Goal: Information Seeking & Learning: Compare options

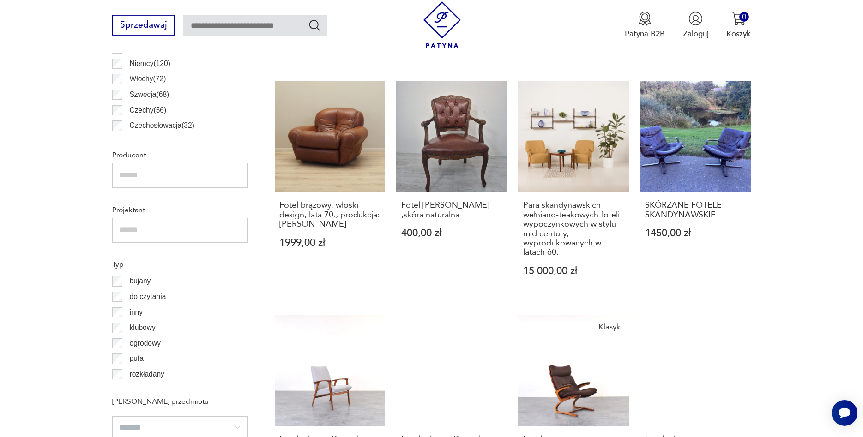
scroll to position [407, 0]
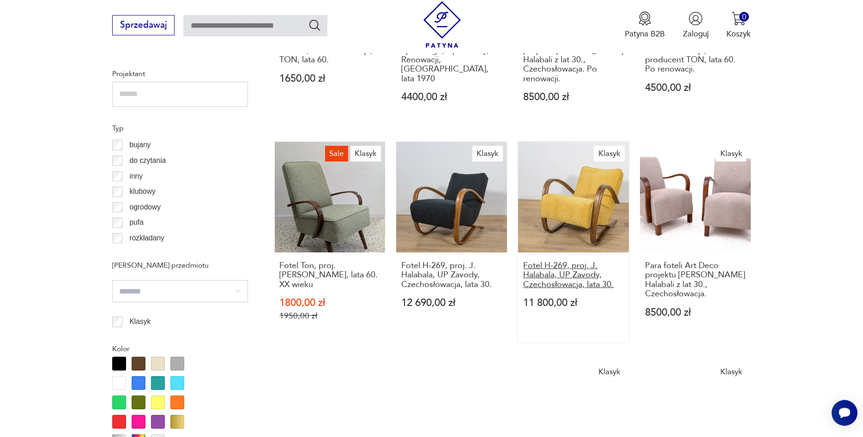
scroll to position [967, 0]
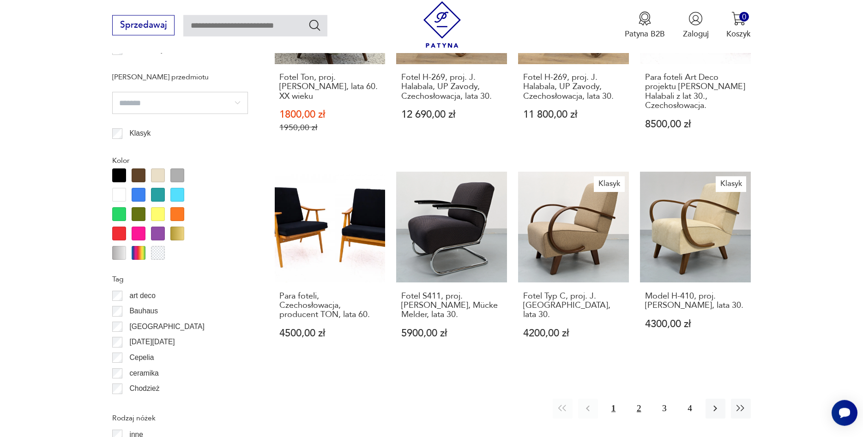
click at [635, 399] on button "2" at bounding box center [639, 409] width 20 height 20
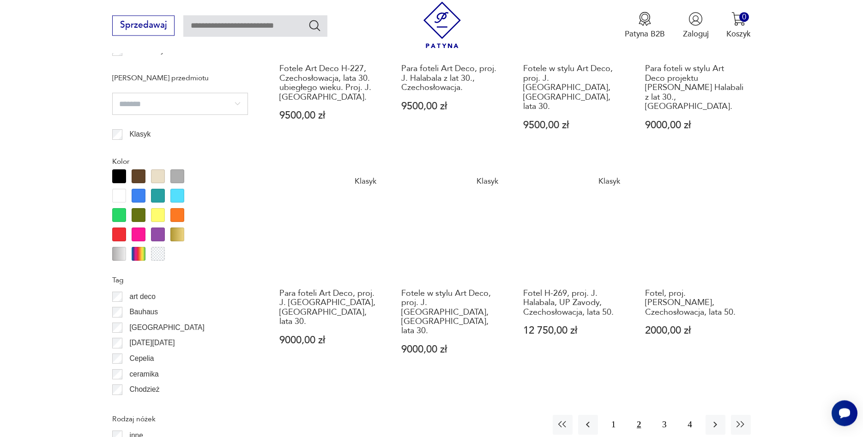
scroll to position [967, 0]
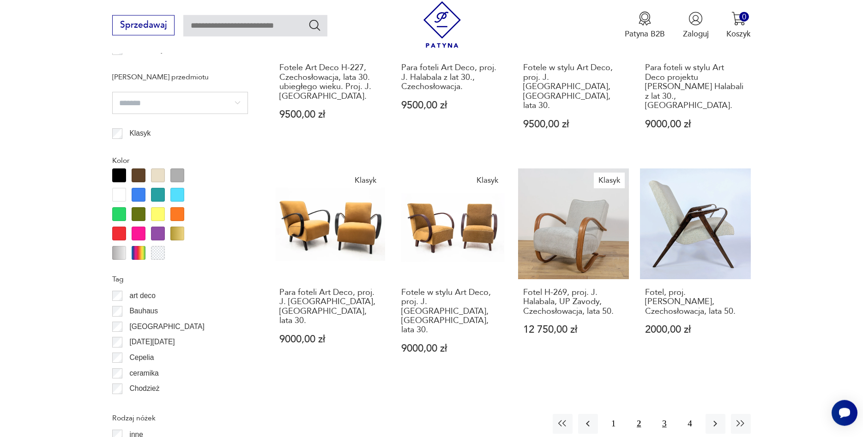
click at [663, 414] on button "3" at bounding box center [664, 424] width 20 height 20
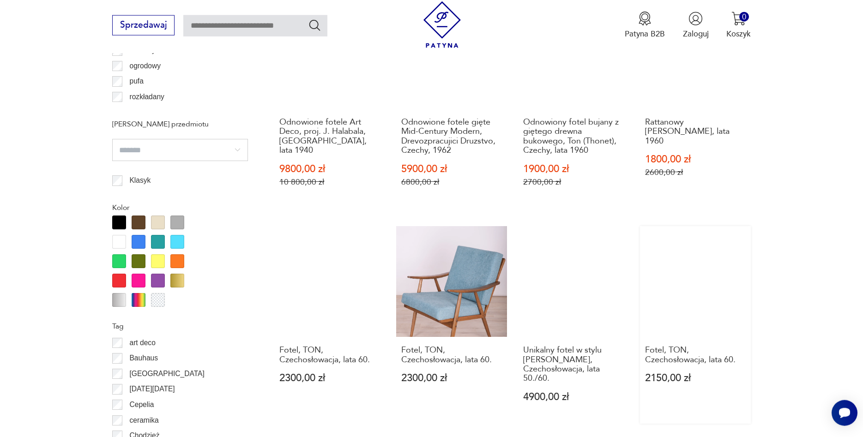
scroll to position [1014, 0]
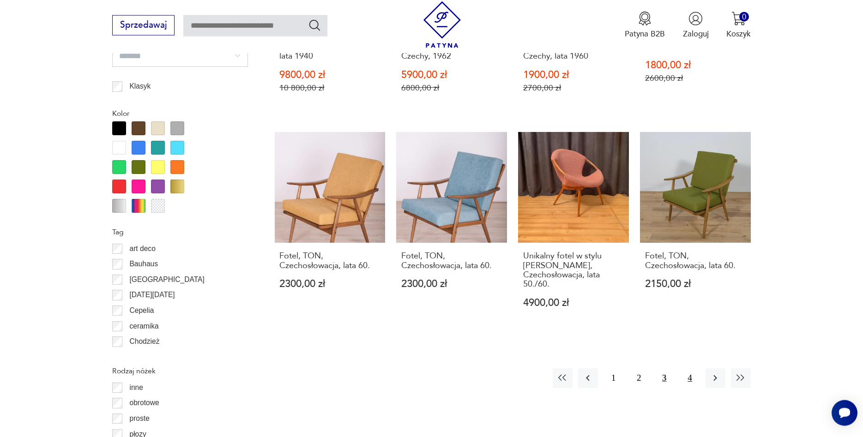
click at [686, 372] on button "4" at bounding box center [690, 379] width 20 height 20
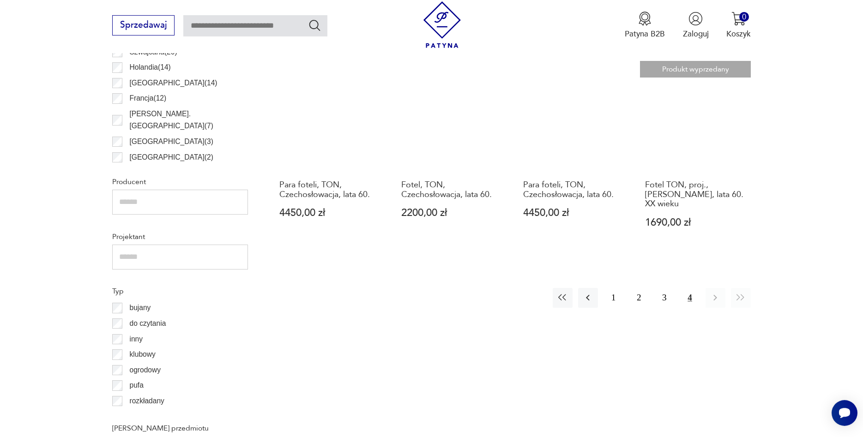
scroll to position [637, 0]
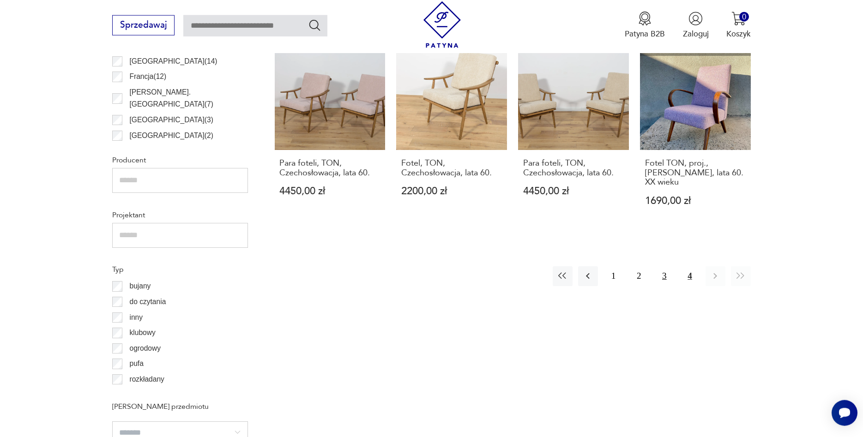
click at [663, 269] on button "3" at bounding box center [664, 276] width 20 height 20
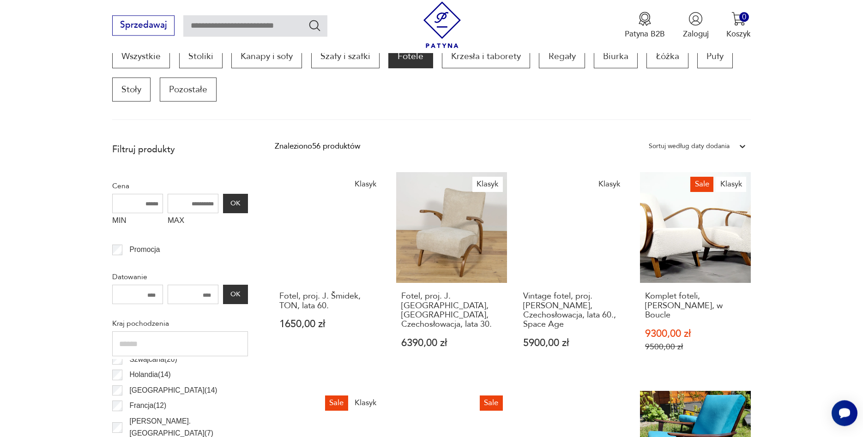
scroll to position [308, 0]
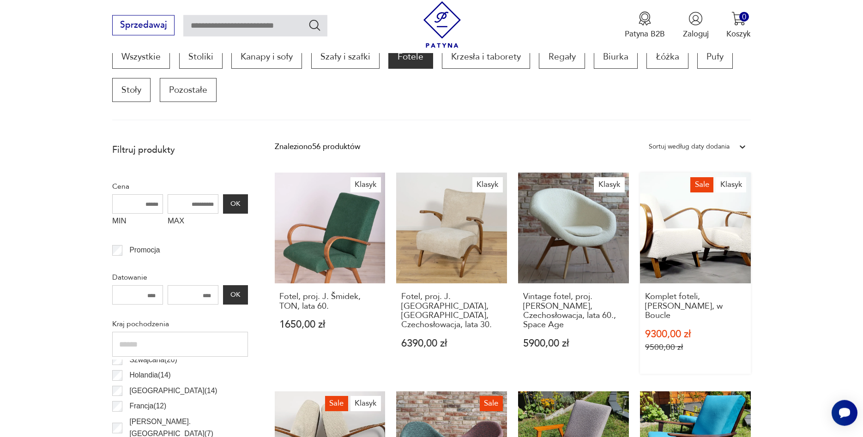
click at [728, 238] on link "Sale Klasyk Komplet foteli, [PERSON_NAME], w Boucle 9300,00 zł 9500,00 zł" at bounding box center [695, 273] width 111 height 201
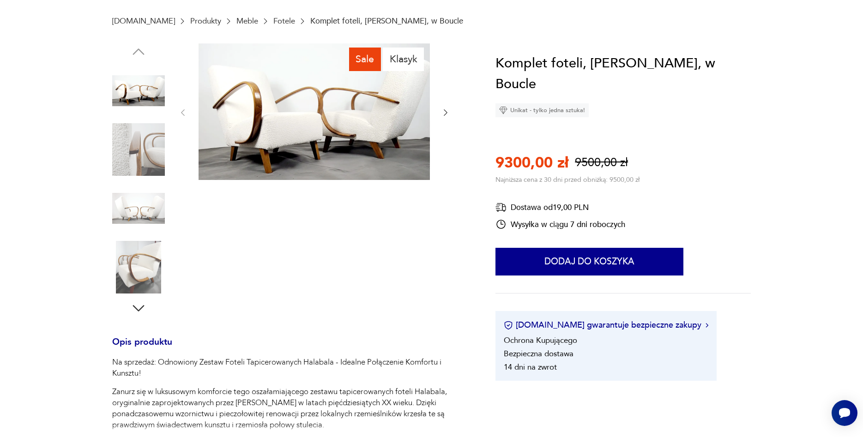
scroll to position [6, 0]
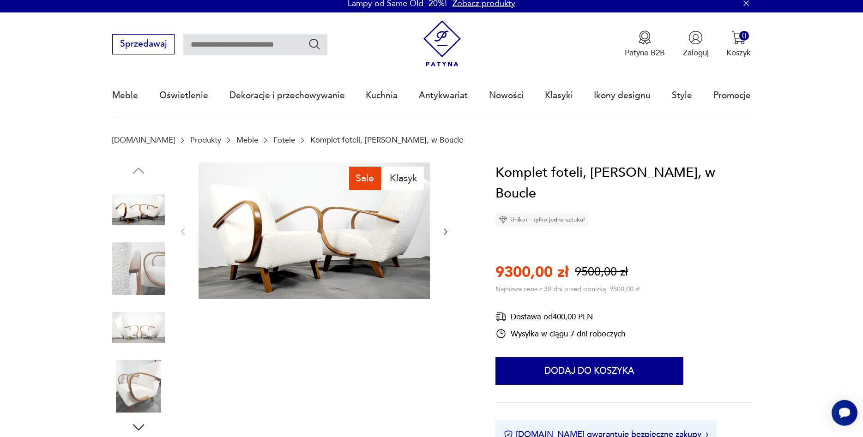
click at [443, 236] on icon "button" at bounding box center [445, 231] width 9 height 9
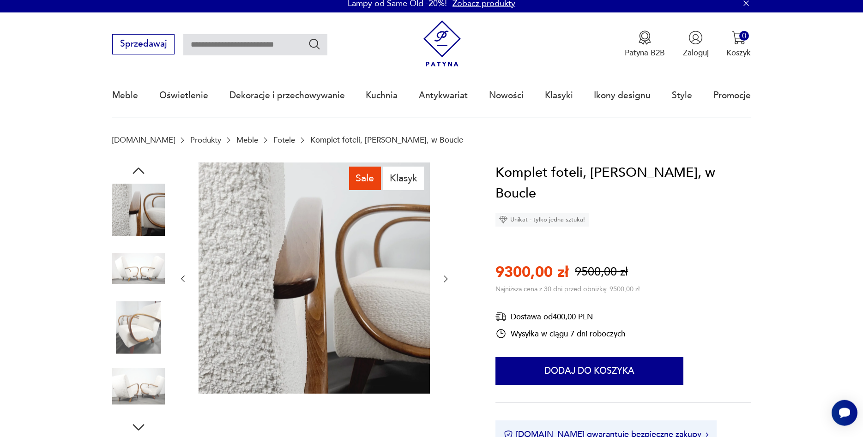
click at [443, 236] on div at bounding box center [314, 280] width 272 height 234
click at [447, 279] on icon "button" at bounding box center [446, 279] width 4 height 6
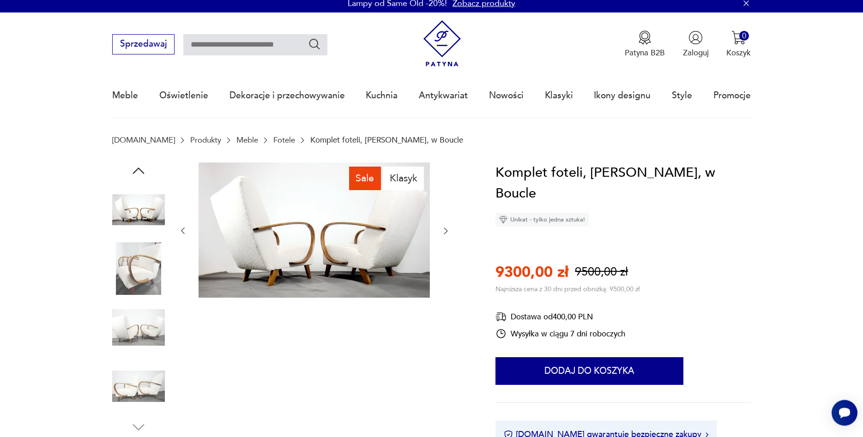
click at [446, 279] on div at bounding box center [314, 232] width 272 height 138
click at [145, 280] on img at bounding box center [138, 268] width 53 height 53
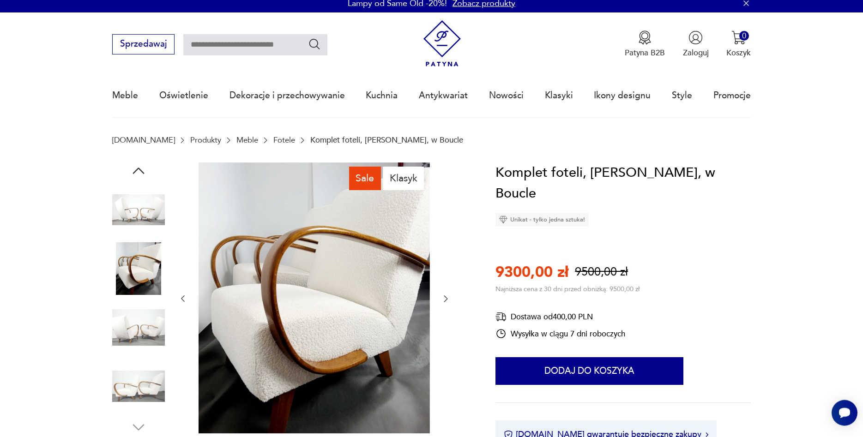
click at [138, 329] on img at bounding box center [138, 328] width 53 height 53
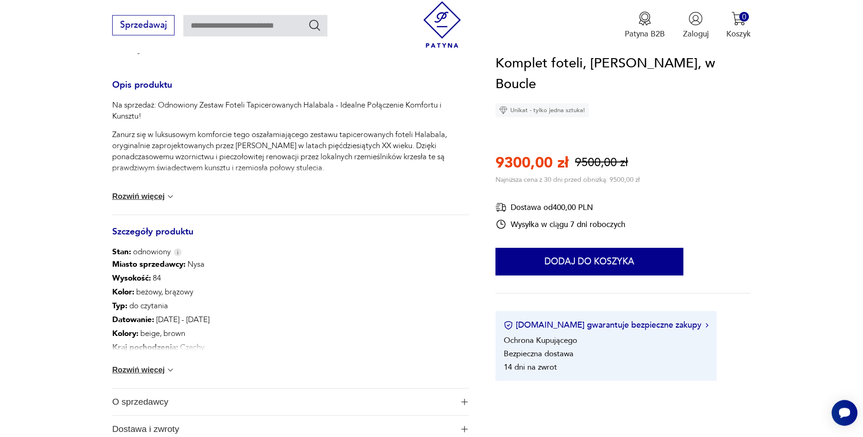
scroll to position [383, 0]
click at [175, 192] on div "Na sprzedaż: Odnowiony Zestaw Foteli Tapicerowanych Halabala - Idealne Połączen…" at bounding box center [290, 156] width 357 height 115
click at [169, 198] on button "Rozwiń więcej" at bounding box center [143, 196] width 63 height 9
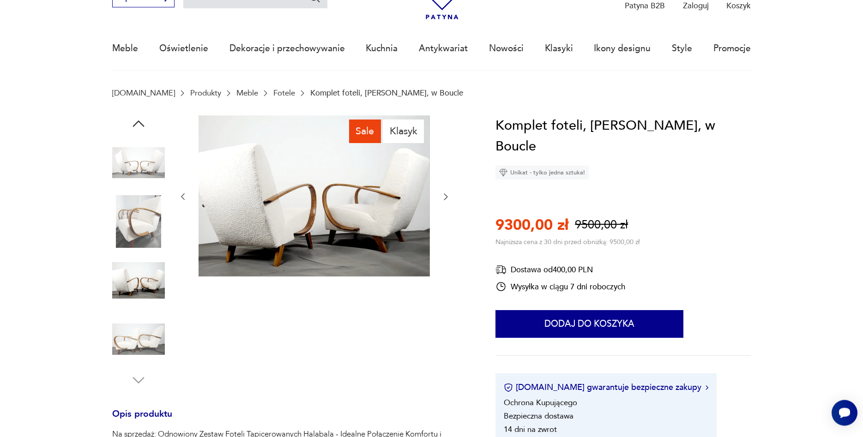
scroll to position [0, 0]
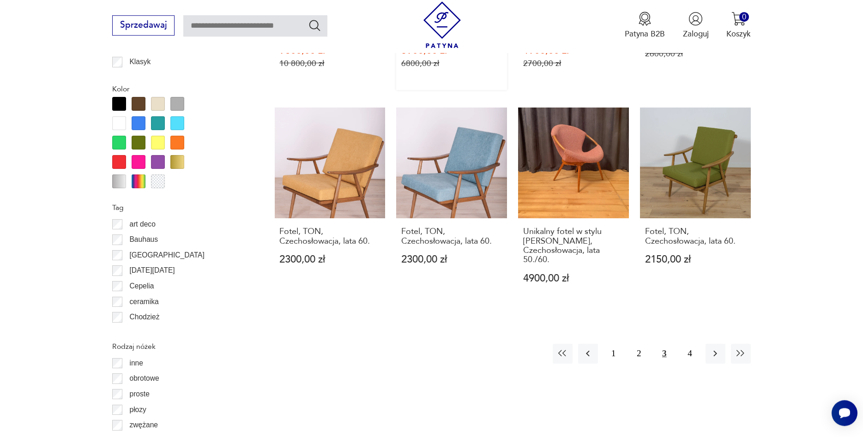
scroll to position [1108, 0]
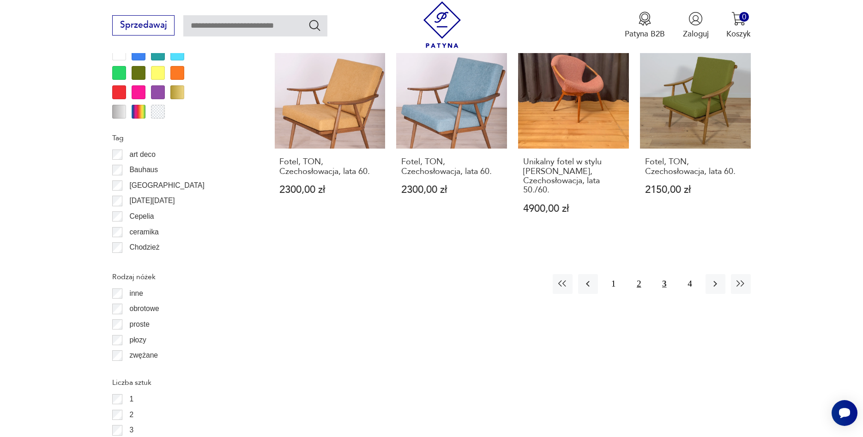
click at [640, 274] on button "2" at bounding box center [639, 284] width 20 height 20
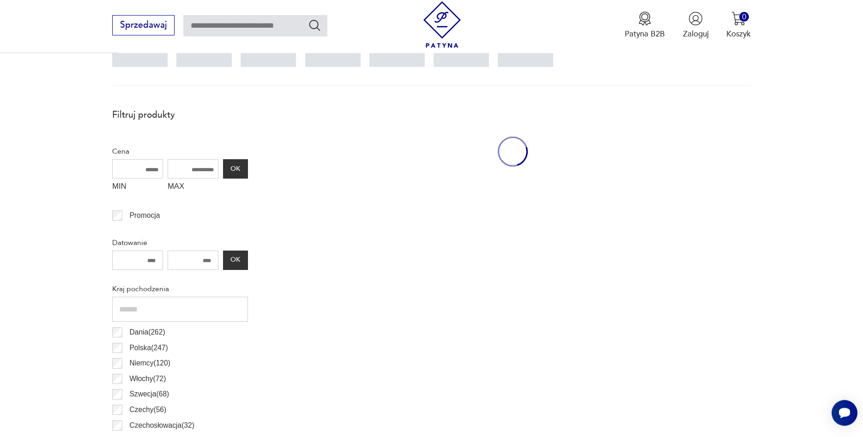
scroll to position [308, 0]
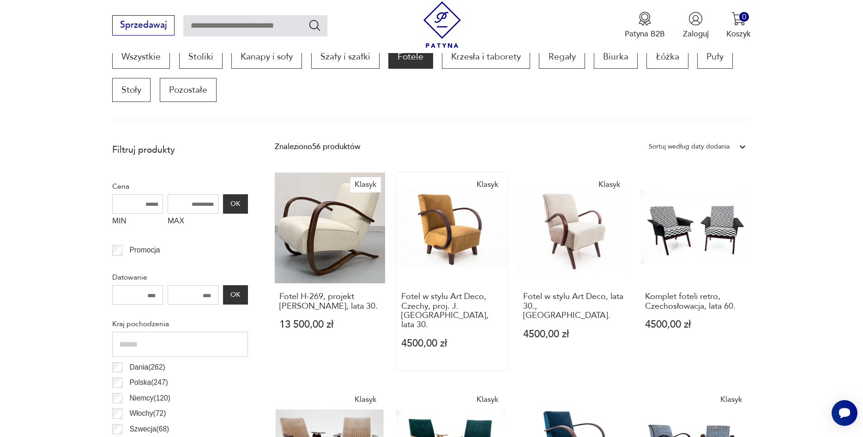
click at [453, 226] on link "Klasyk Fotel w stylu Art Deco, Czechy, proj. J. [GEOGRAPHIC_DATA], lata 30. 450…" at bounding box center [451, 272] width 111 height 198
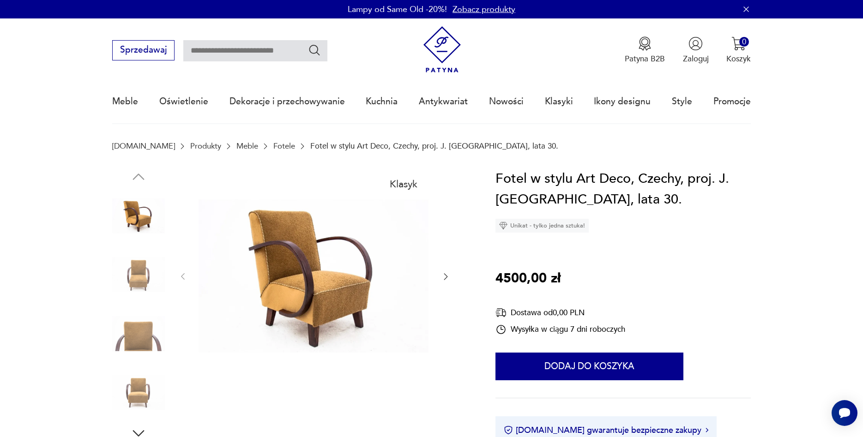
click at [444, 274] on icon "button" at bounding box center [445, 276] width 9 height 9
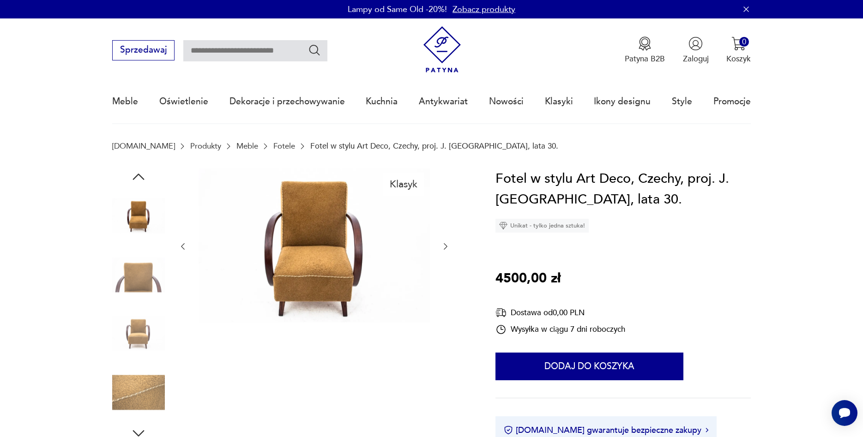
click at [444, 273] on div at bounding box center [314, 247] width 272 height 157
click at [447, 245] on icon "button" at bounding box center [445, 246] width 9 height 9
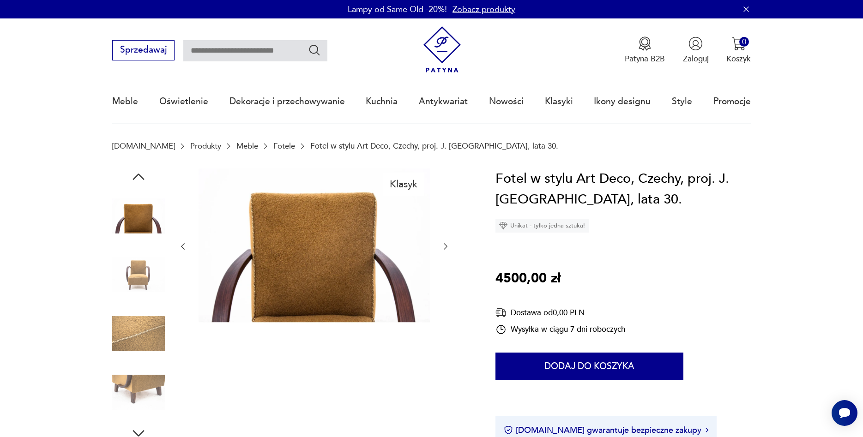
click at [447, 245] on icon "button" at bounding box center [445, 246] width 9 height 9
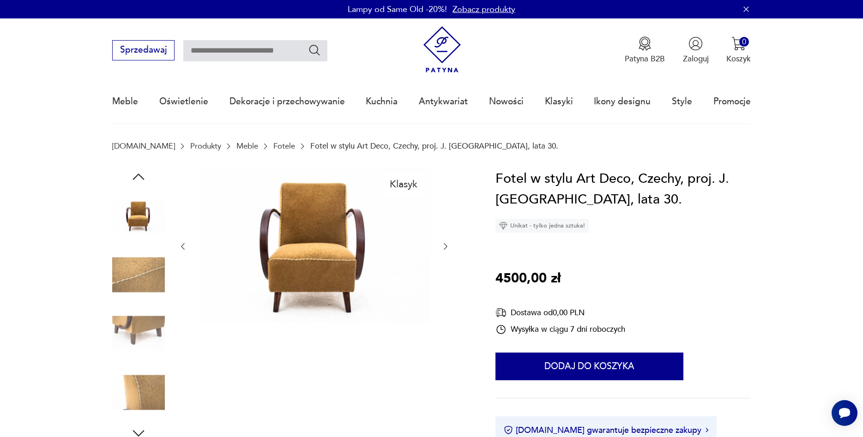
click at [447, 245] on icon "button" at bounding box center [445, 246] width 9 height 9
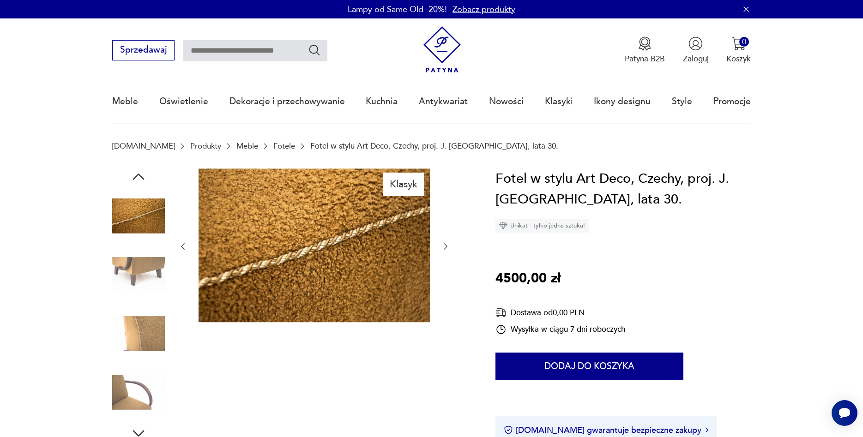
click at [447, 245] on icon "button" at bounding box center [445, 246] width 9 height 9
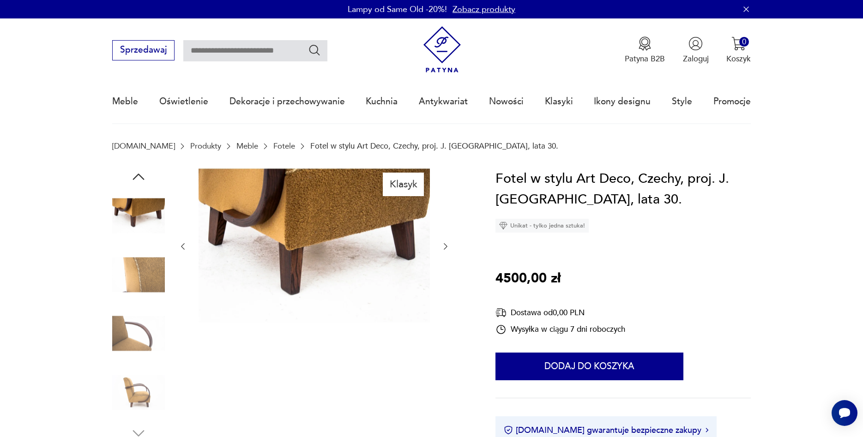
click at [447, 245] on icon "button" at bounding box center [445, 246] width 9 height 9
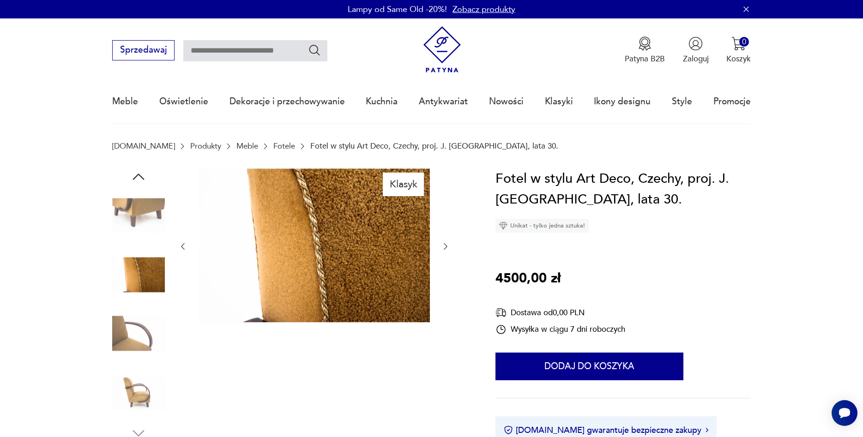
click at [447, 245] on icon "button" at bounding box center [445, 246] width 9 height 9
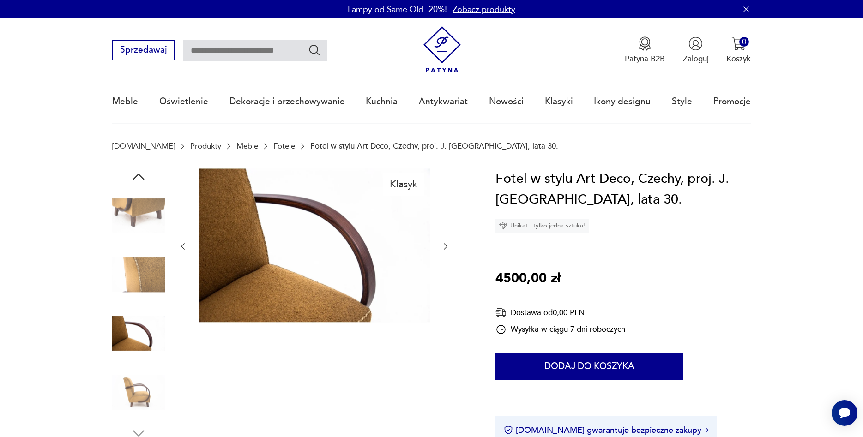
click at [447, 245] on icon "button" at bounding box center [445, 246] width 9 height 9
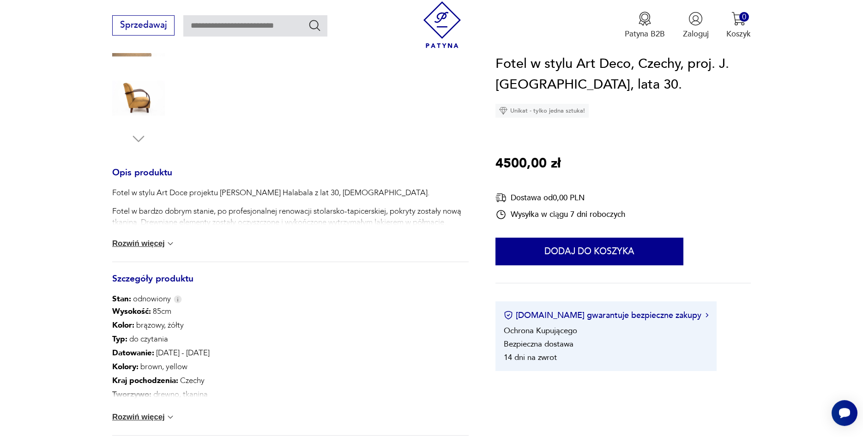
scroll to position [330, 0]
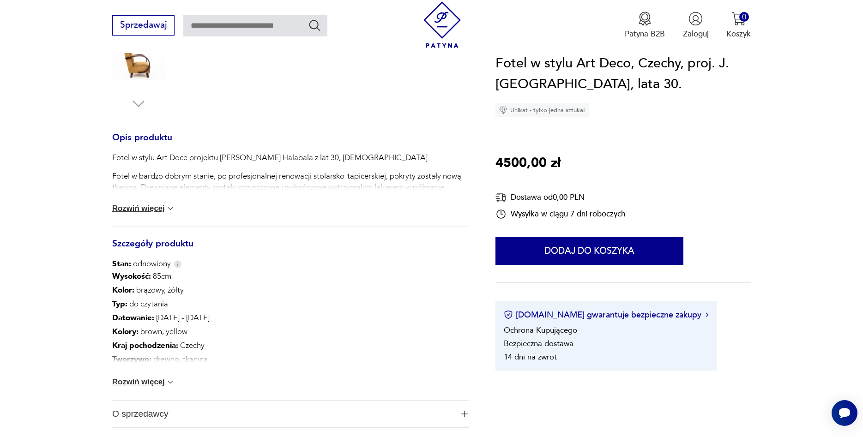
click at [174, 211] on img at bounding box center [170, 208] width 9 height 9
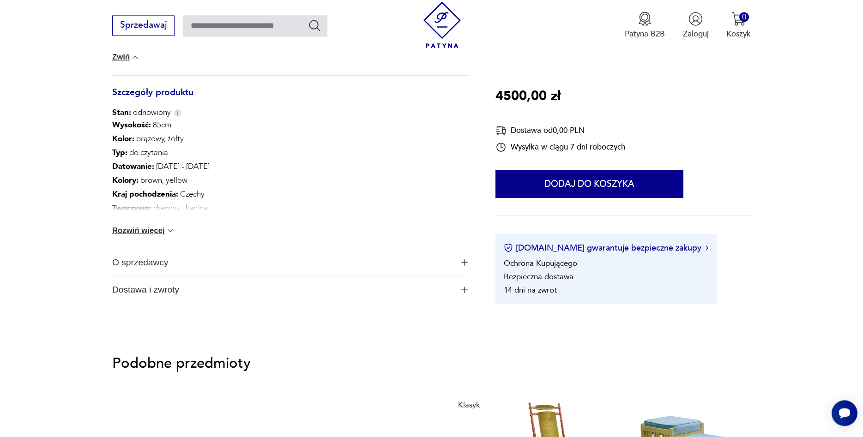
scroll to position [518, 0]
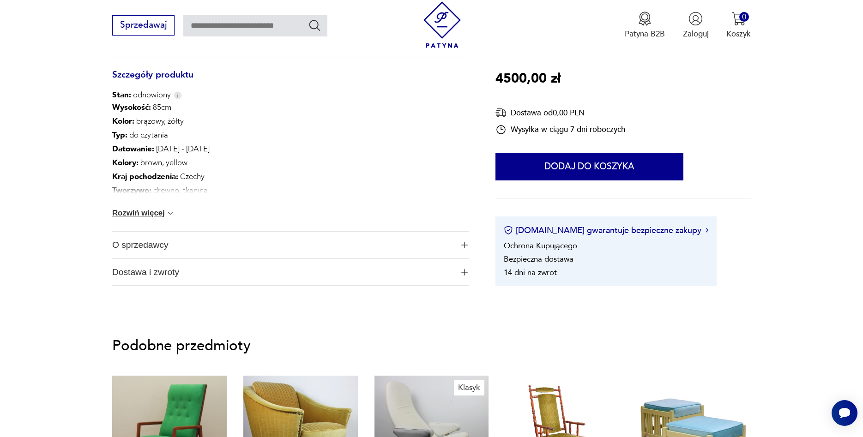
click at [172, 216] on img at bounding box center [170, 213] width 9 height 9
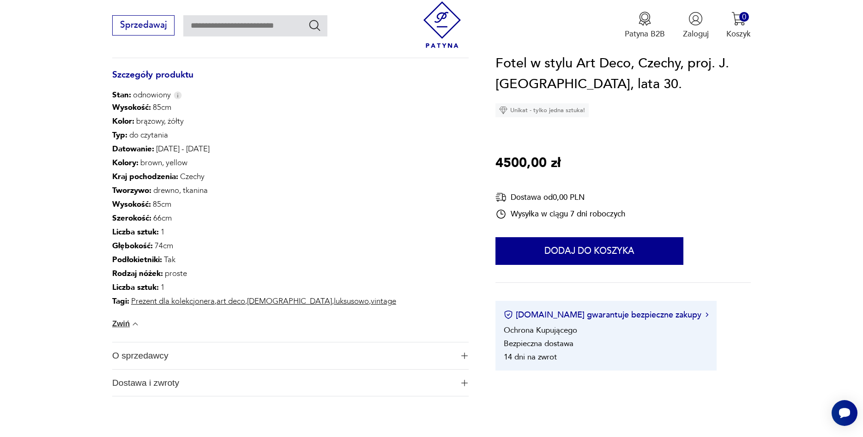
click at [463, 356] on img "button" at bounding box center [464, 356] width 6 height 6
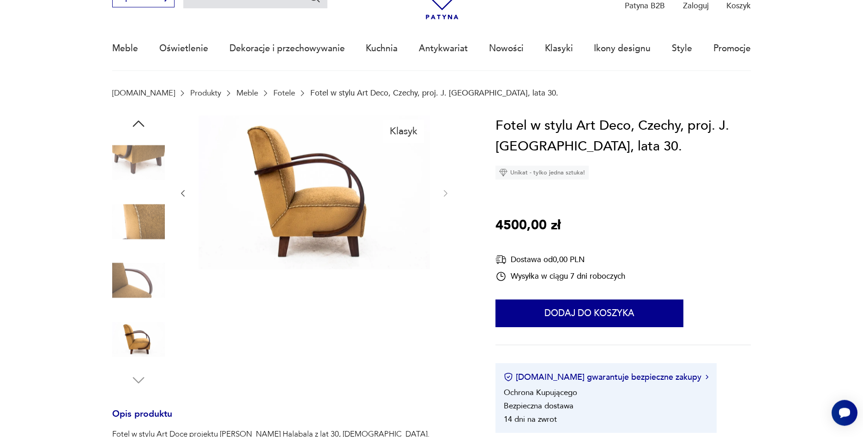
scroll to position [47, 0]
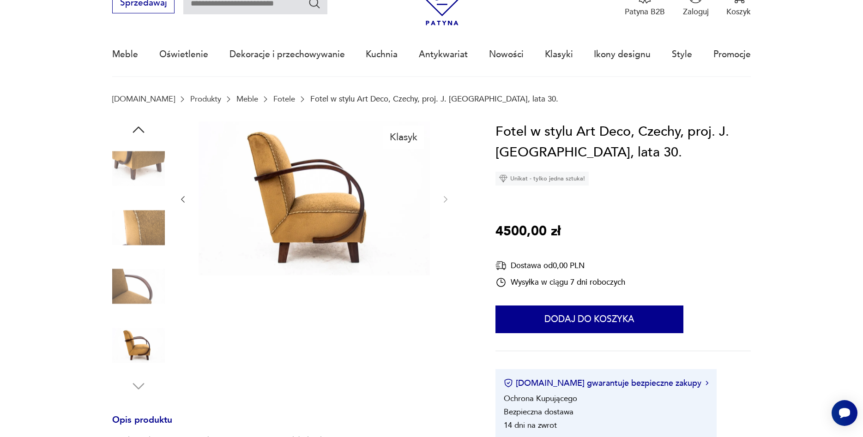
click at [315, 195] on img at bounding box center [314, 198] width 231 height 154
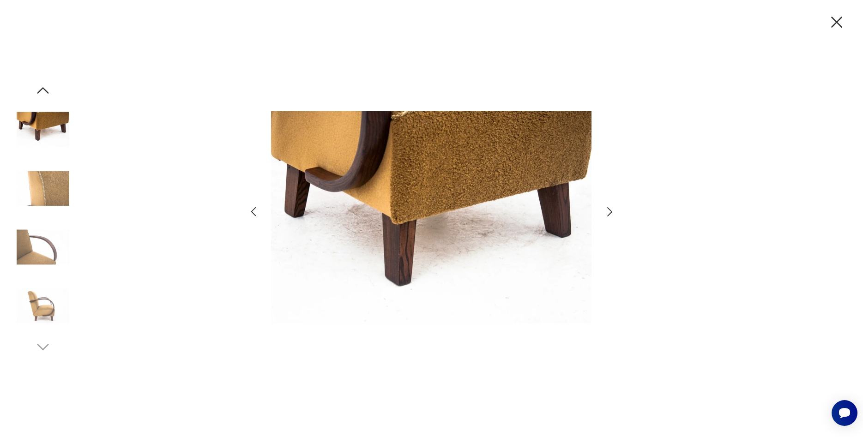
click at [55, 314] on img at bounding box center [43, 306] width 53 height 53
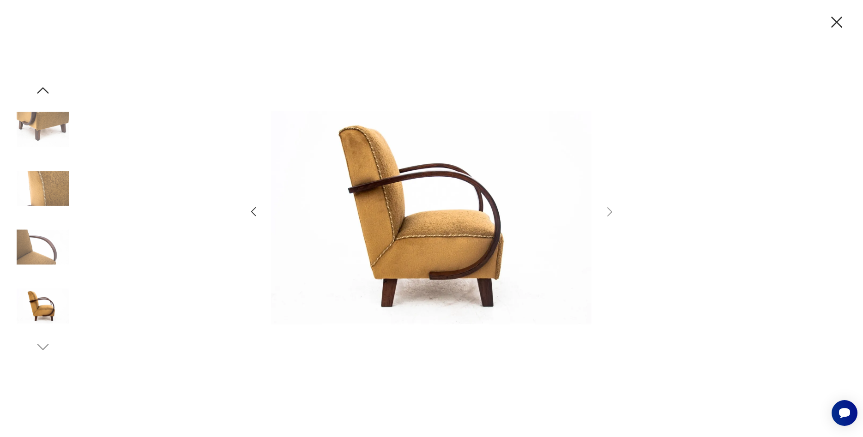
click at [27, 249] on img at bounding box center [43, 247] width 53 height 53
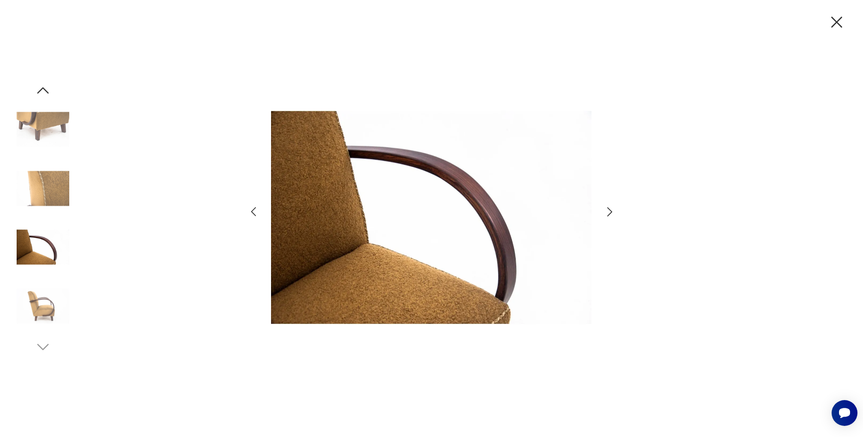
click at [59, 200] on img at bounding box center [43, 188] width 53 height 53
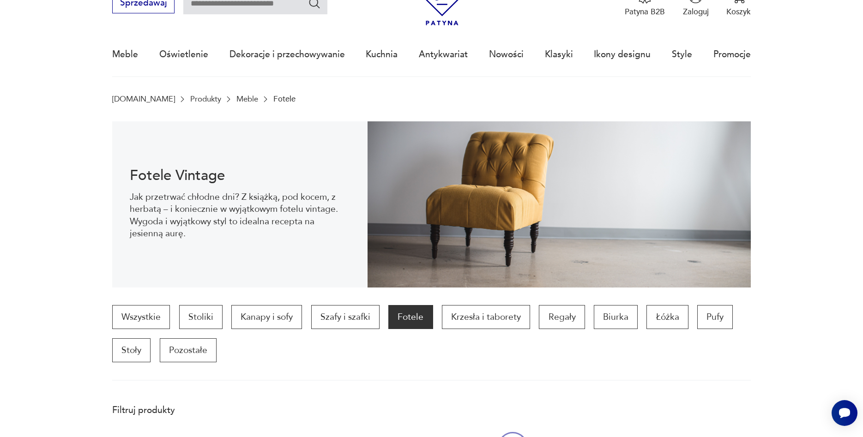
scroll to position [308, 0]
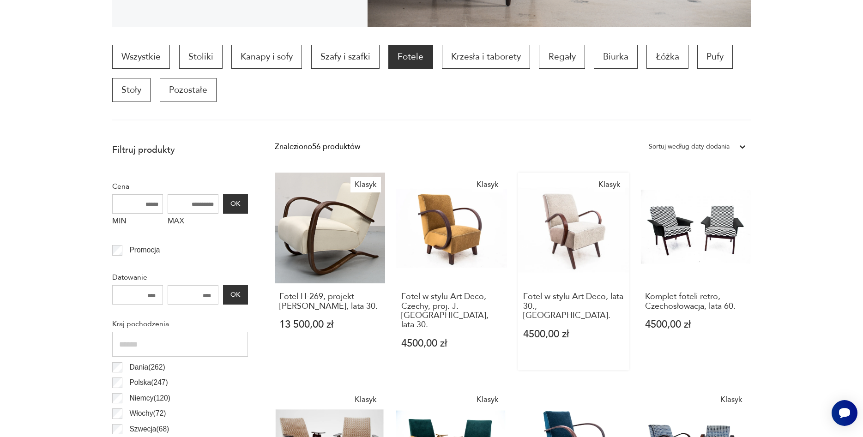
click at [580, 242] on link "Klasyk Fotel w stylu Art Deco, lata 30., Czechy. 4500,00 zł" at bounding box center [573, 272] width 111 height 198
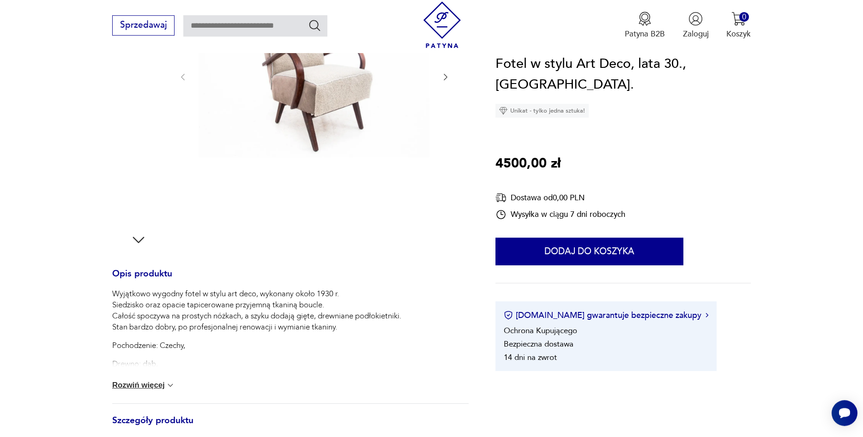
scroll to position [188, 0]
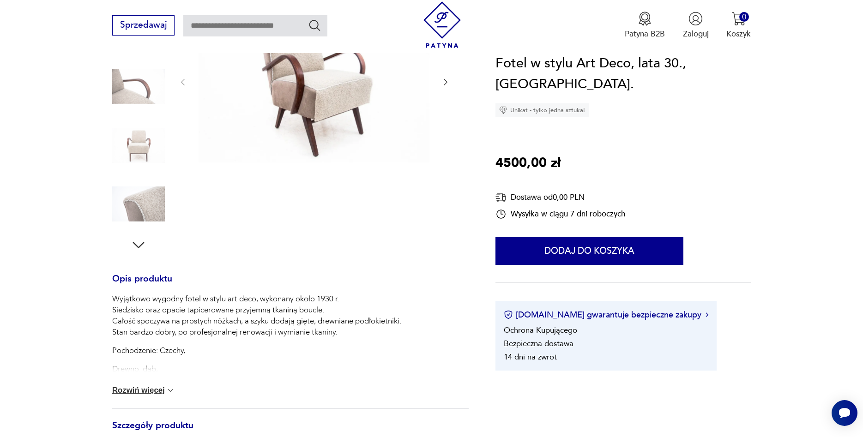
click at [129, 200] on img at bounding box center [138, 204] width 53 height 53
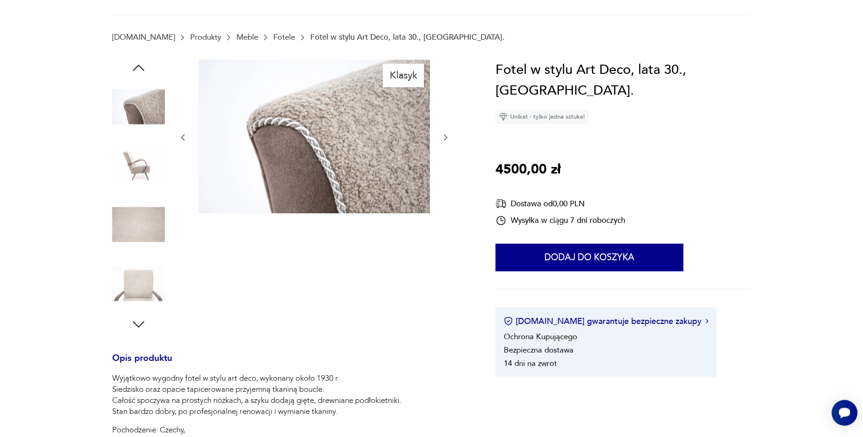
scroll to position [47, 0]
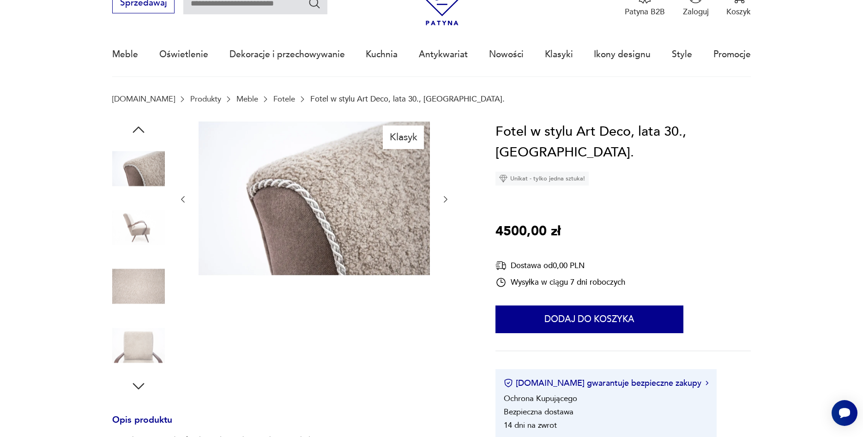
click at [122, 298] on img at bounding box center [138, 286] width 53 height 53
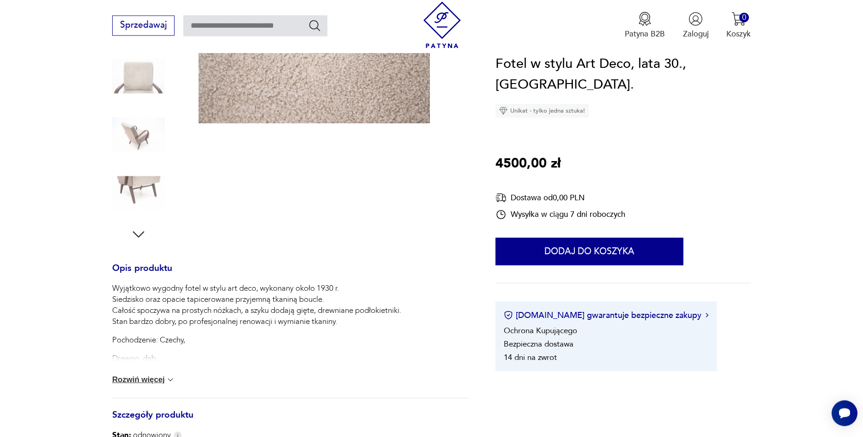
scroll to position [330, 0]
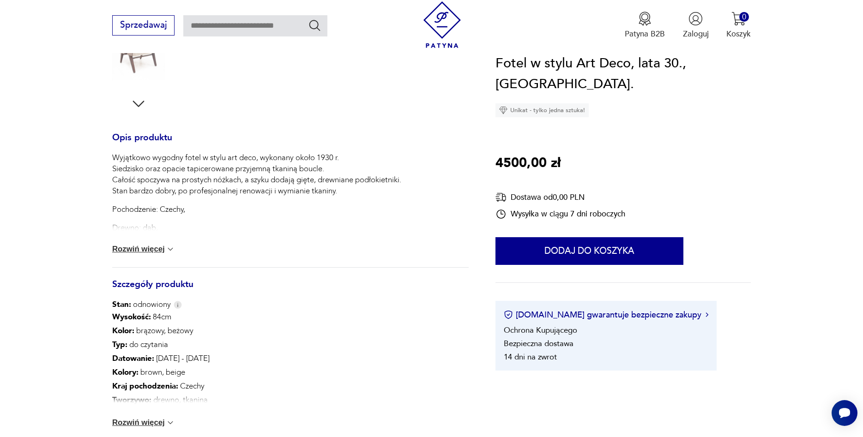
click at [171, 250] on img at bounding box center [170, 249] width 9 height 9
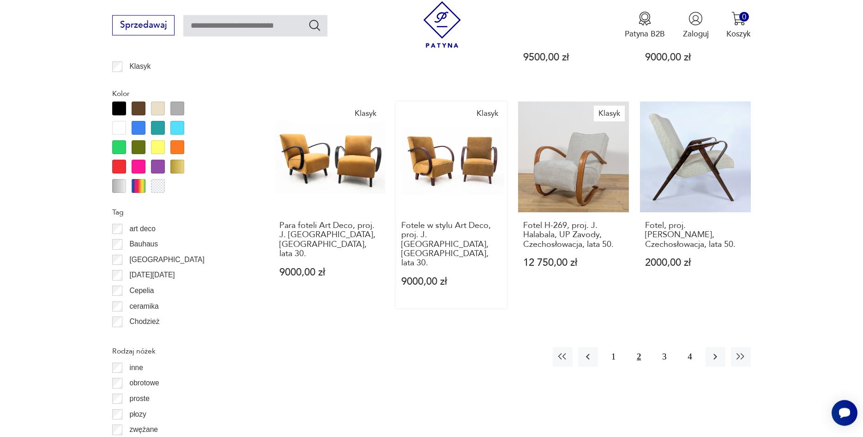
scroll to position [1060, 0]
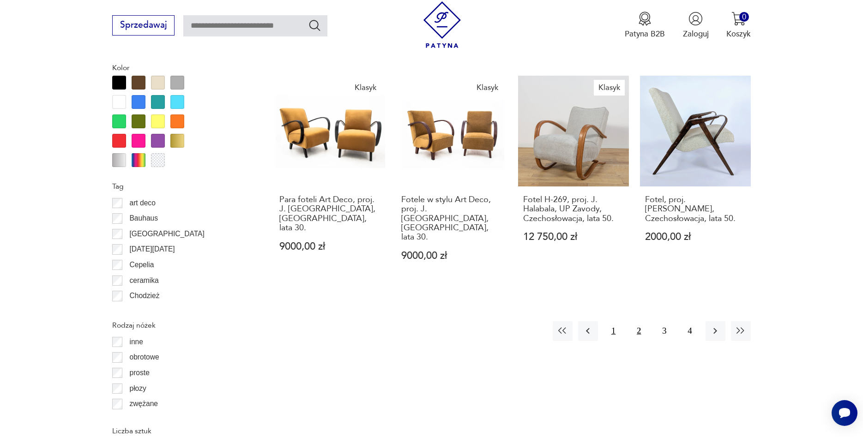
click at [614, 321] on button "1" at bounding box center [614, 331] width 20 height 20
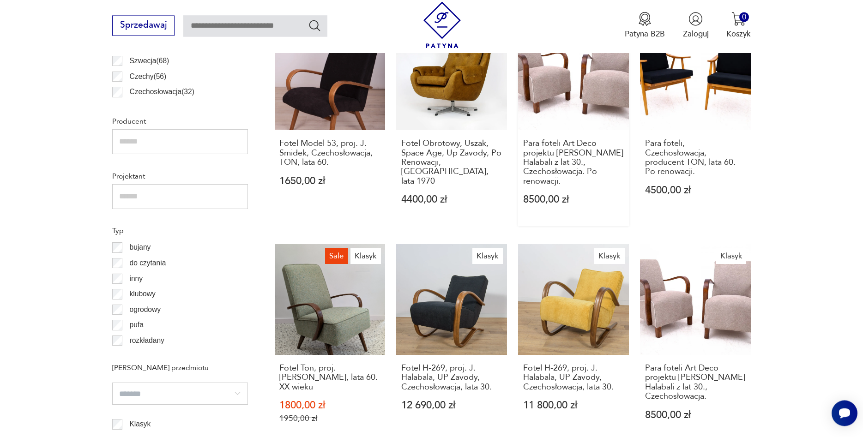
scroll to position [684, 0]
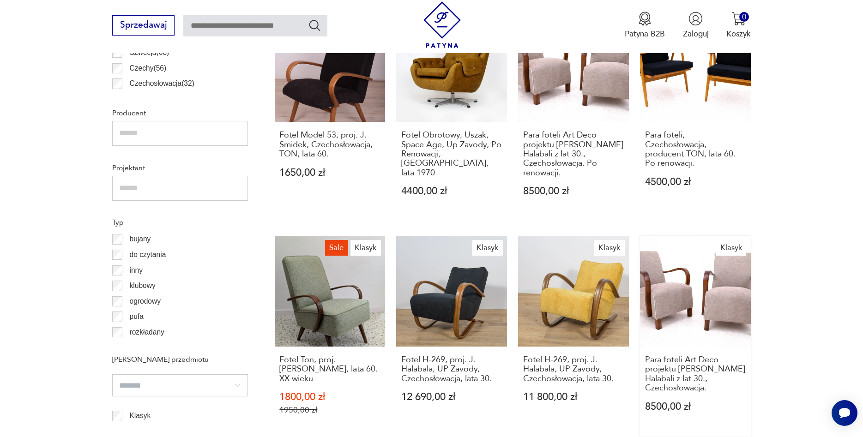
click at [682, 293] on link "Klasyk Para foteli Art Deco projektu [PERSON_NAME] Halabali z lat 30., Czechosł…" at bounding box center [695, 336] width 111 height 201
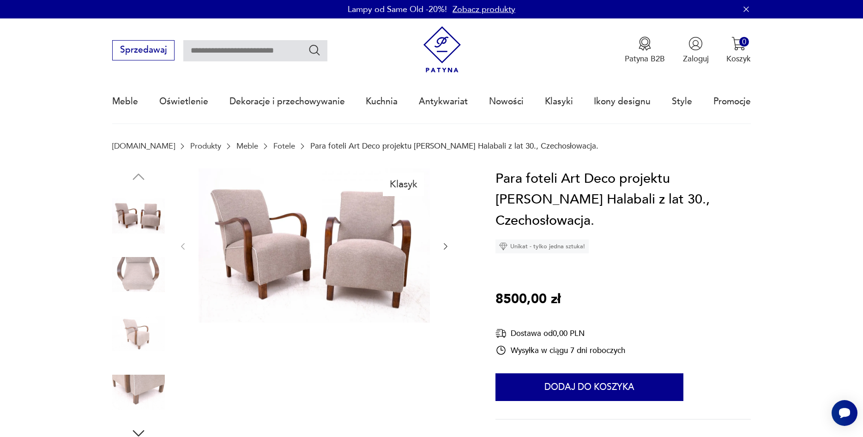
click at [277, 254] on img at bounding box center [314, 246] width 231 height 154
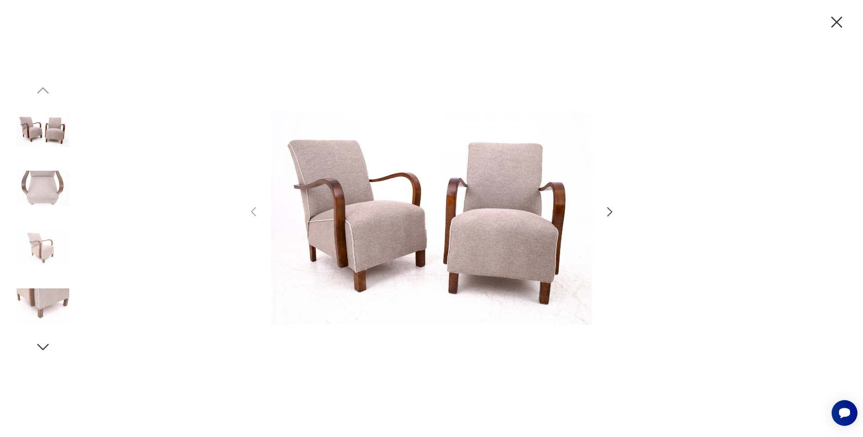
click at [611, 209] on icon "button" at bounding box center [609, 212] width 13 height 13
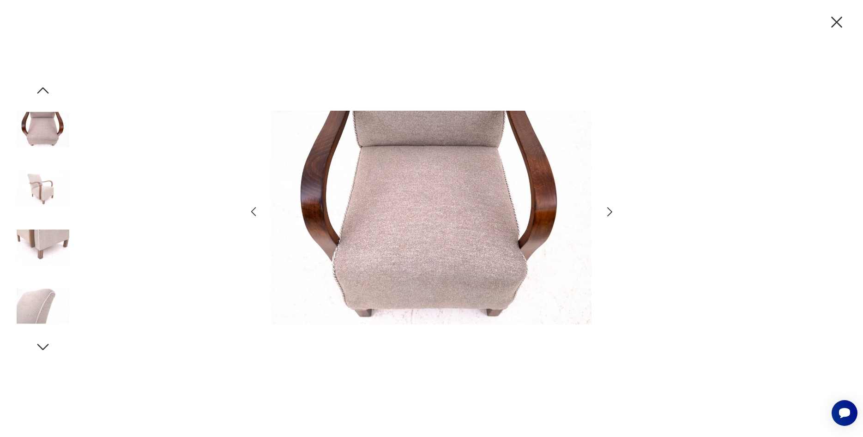
click at [611, 210] on icon "button" at bounding box center [609, 212] width 13 height 13
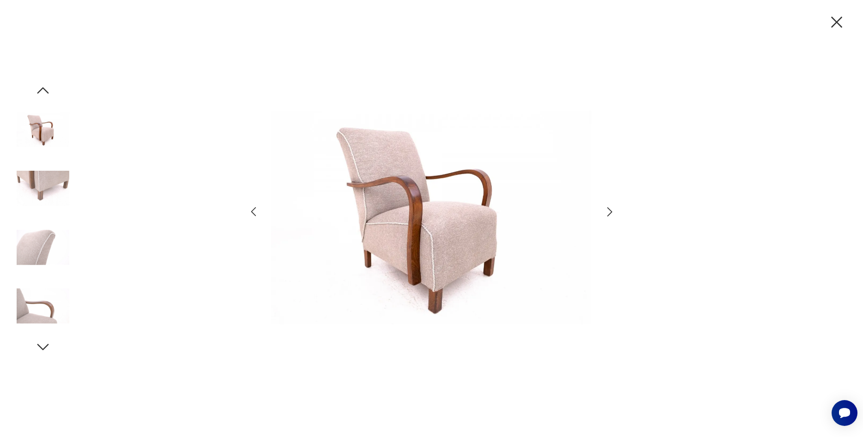
click at [611, 210] on icon "button" at bounding box center [609, 212] width 13 height 13
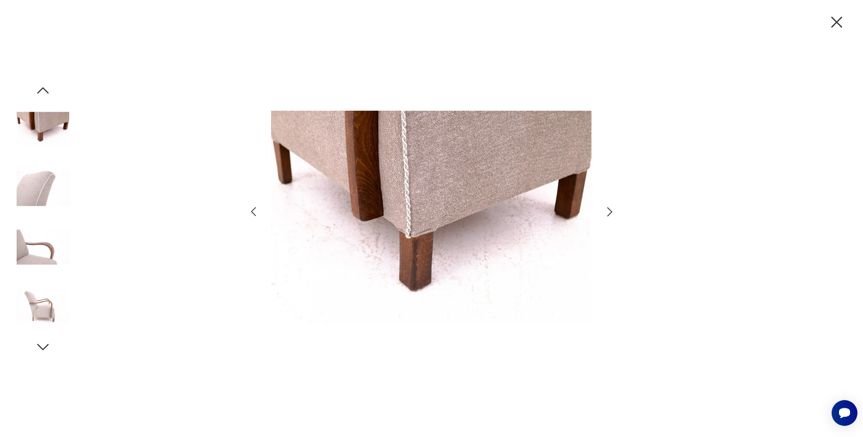
click at [611, 210] on icon "button" at bounding box center [609, 212] width 13 height 13
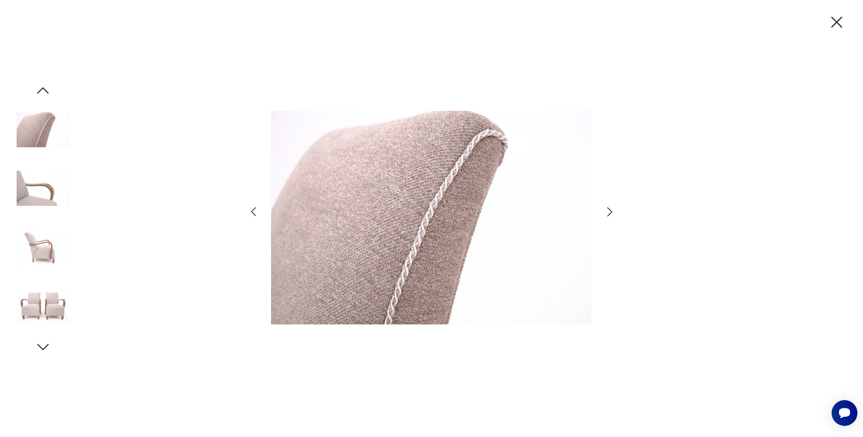
click at [611, 210] on icon "button" at bounding box center [609, 212] width 13 height 13
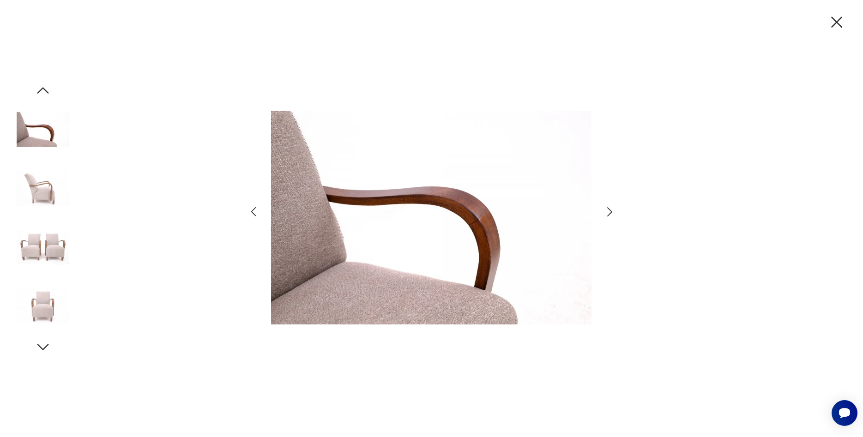
click at [835, 23] on icon "button" at bounding box center [836, 21] width 19 height 19
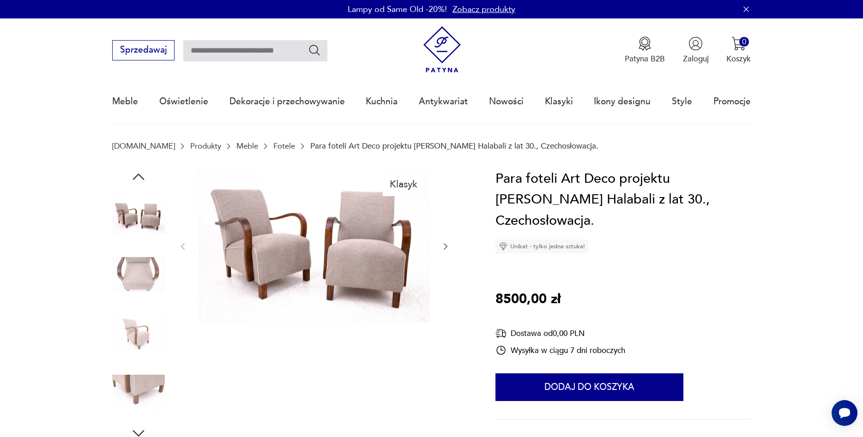
click at [273, 147] on link "Fotele" at bounding box center [284, 146] width 22 height 9
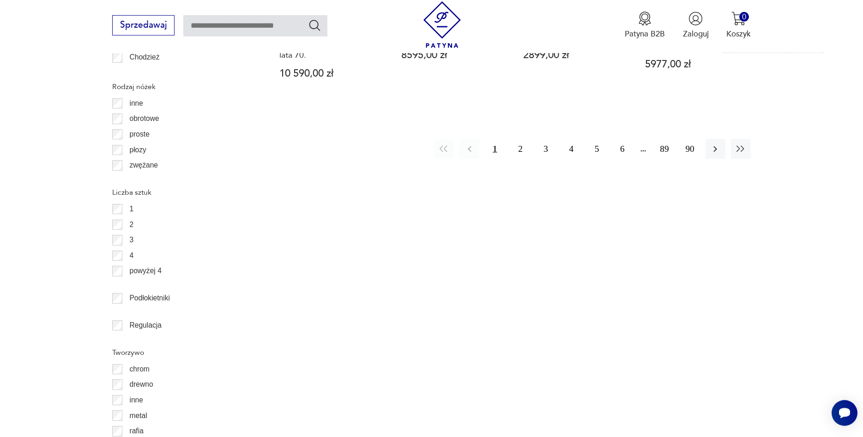
scroll to position [1315, 0]
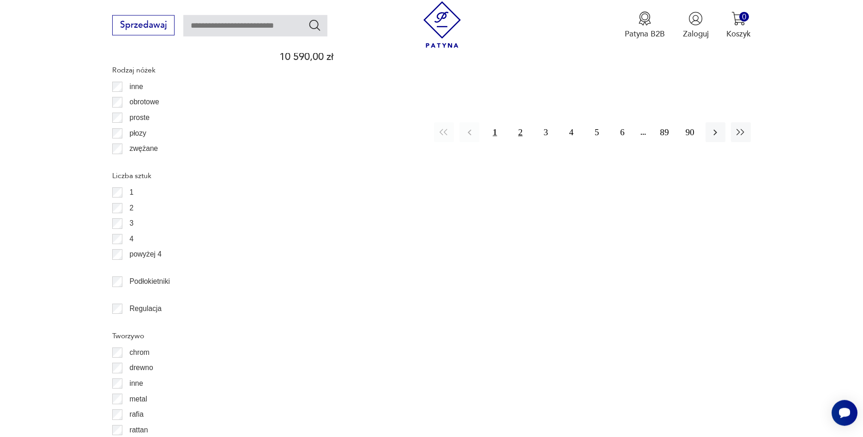
click at [523, 122] on button "2" at bounding box center [520, 132] width 20 height 20
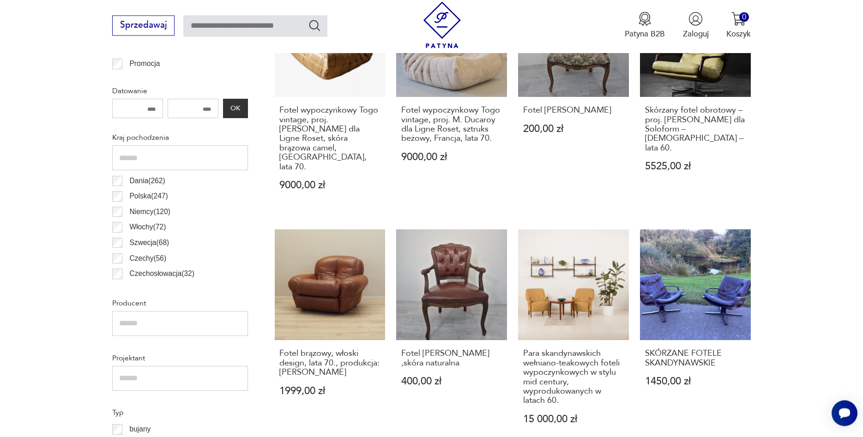
scroll to position [449, 0]
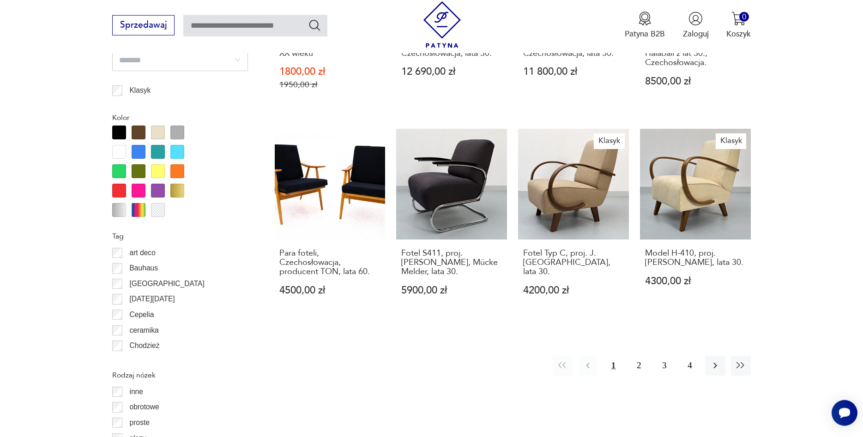
scroll to position [1061, 0]
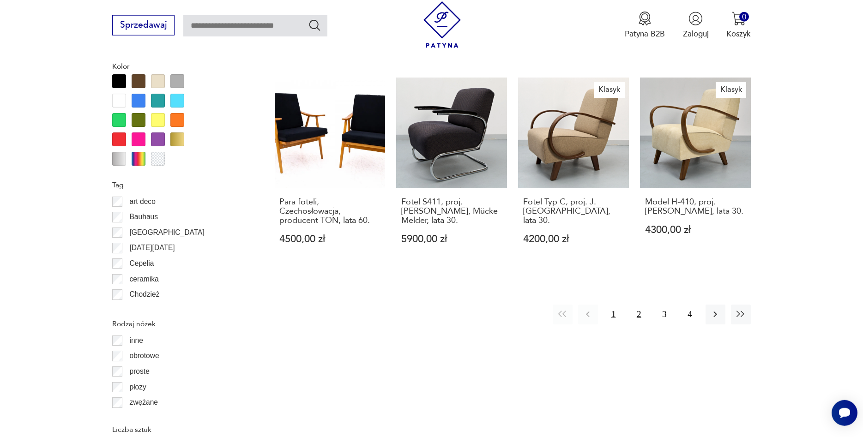
click at [632, 305] on button "2" at bounding box center [639, 315] width 20 height 20
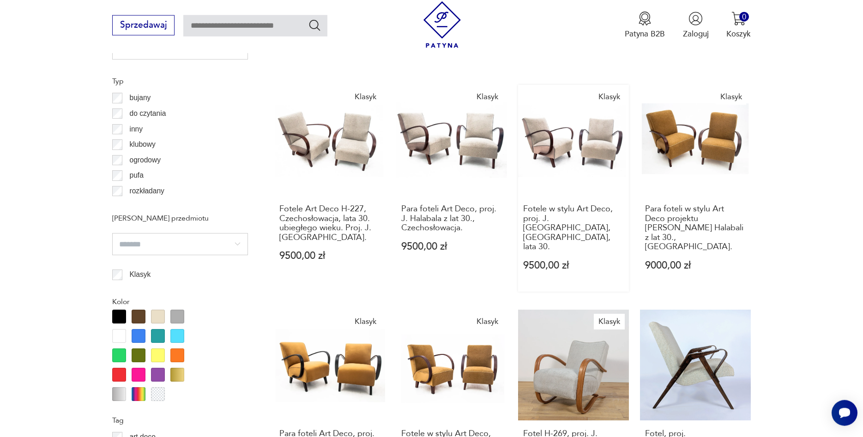
scroll to position [1061, 0]
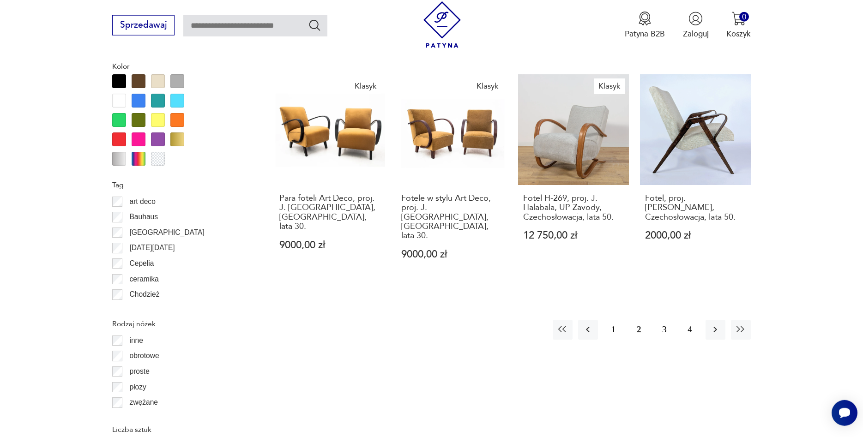
click at [676, 320] on div "1 2 3 4" at bounding box center [652, 330] width 199 height 20
click at [666, 320] on button "3" at bounding box center [664, 330] width 20 height 20
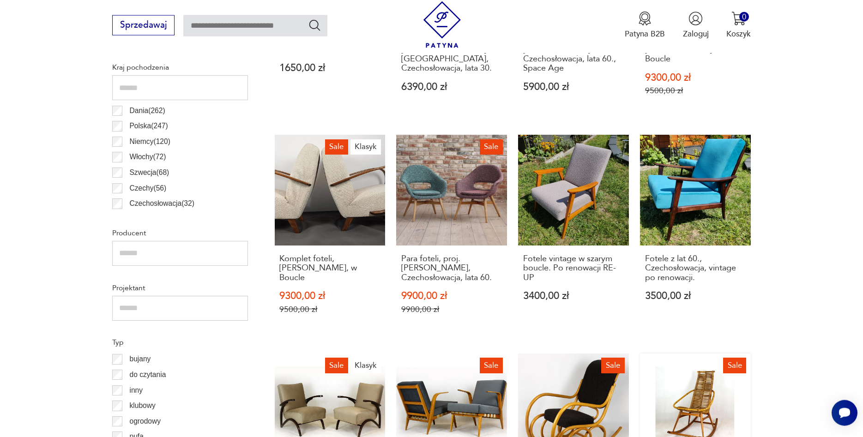
scroll to position [496, 0]
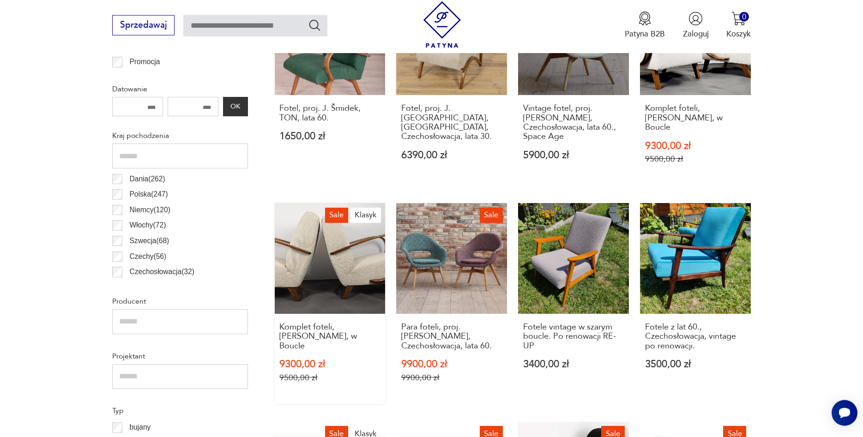
click at [360, 258] on link "Sale Klasyk Komplet foteli, [PERSON_NAME], w Boucle 9300,00 zł 9500,00 zł" at bounding box center [330, 303] width 111 height 201
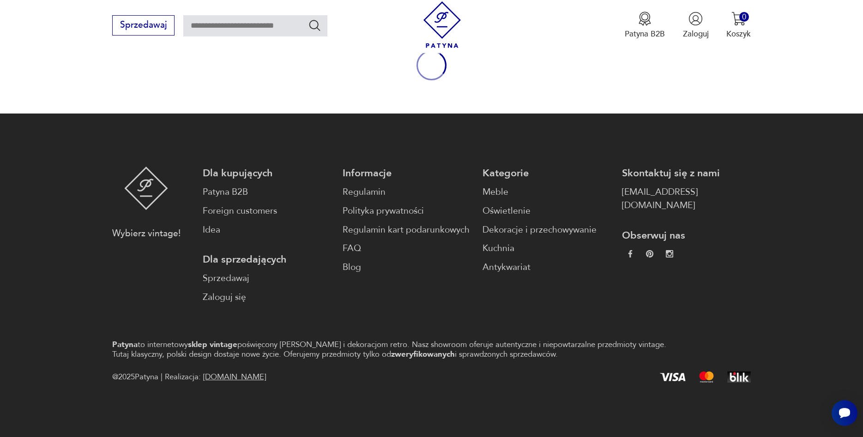
scroll to position [6, 0]
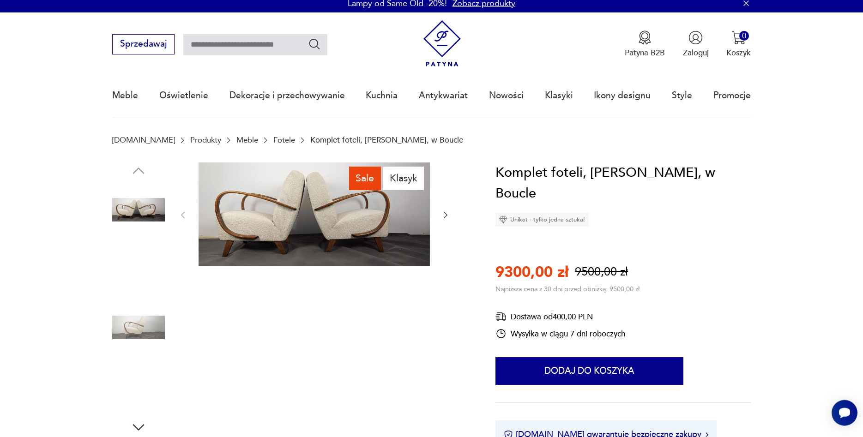
click at [120, 296] on div at bounding box center [138, 269] width 53 height 54
click at [236, 224] on img at bounding box center [314, 215] width 231 height 104
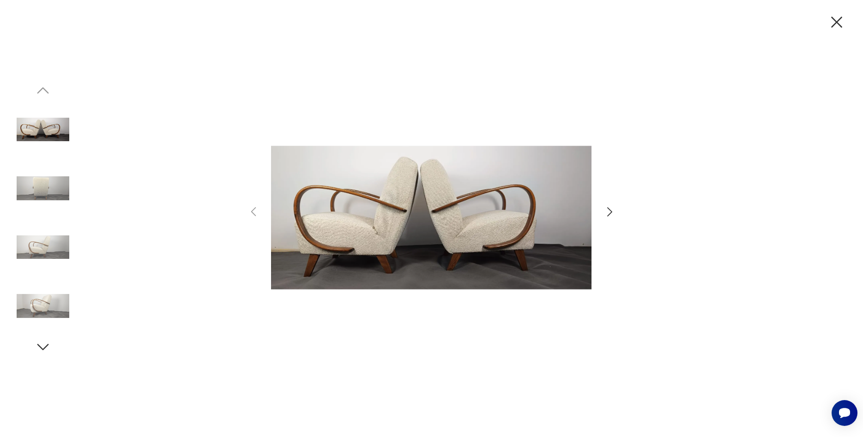
click at [610, 207] on icon "button" at bounding box center [609, 212] width 13 height 13
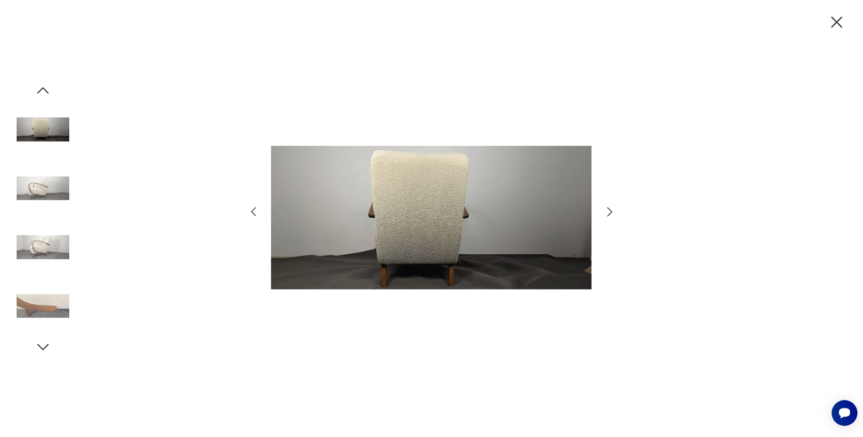
click at [611, 210] on icon "button" at bounding box center [609, 212] width 13 height 13
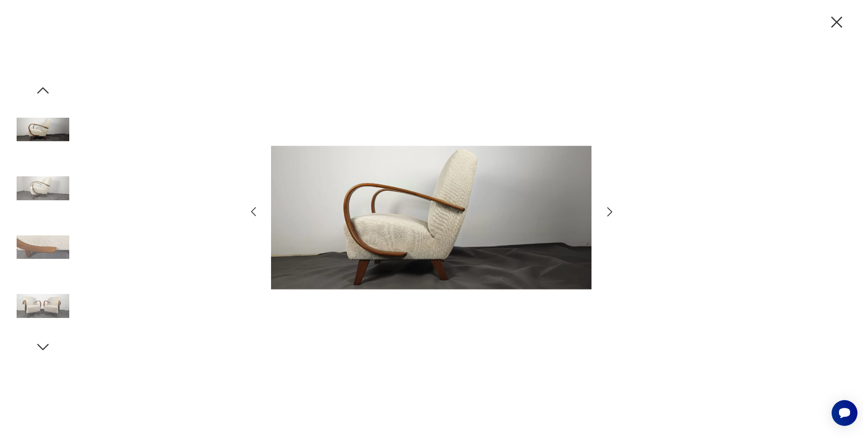
click at [611, 210] on icon "button" at bounding box center [609, 211] width 5 height 9
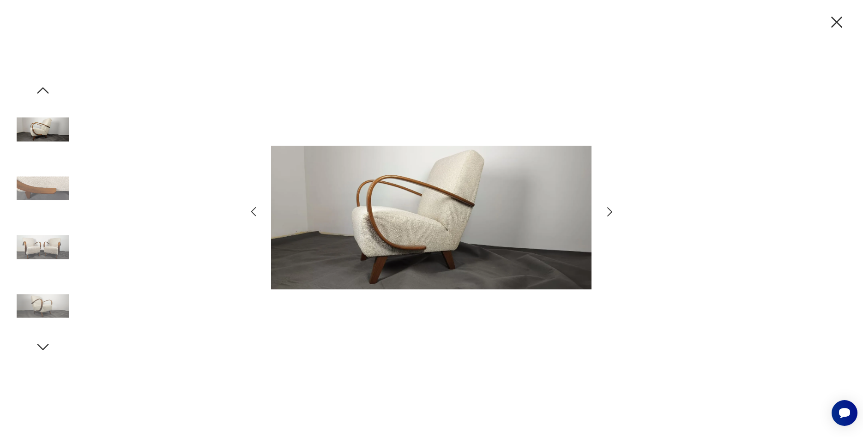
click at [611, 210] on icon "button" at bounding box center [609, 211] width 5 height 9
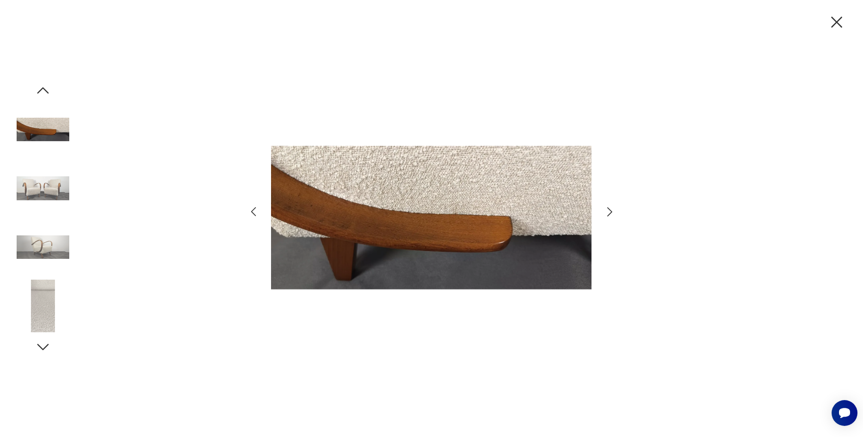
click at [611, 212] on icon "button" at bounding box center [609, 212] width 13 height 13
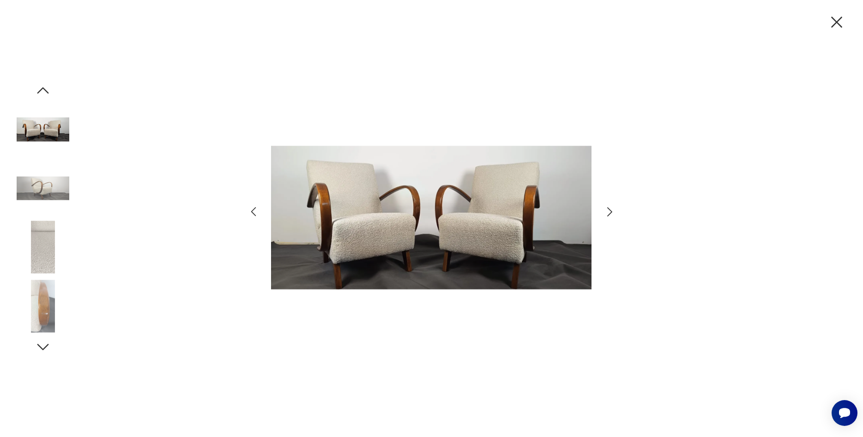
click at [611, 212] on icon "button" at bounding box center [609, 211] width 5 height 9
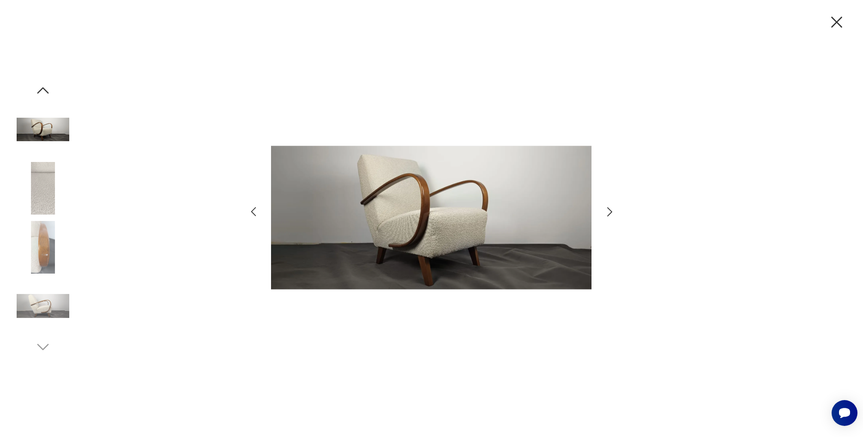
click at [611, 212] on icon "button" at bounding box center [609, 211] width 5 height 9
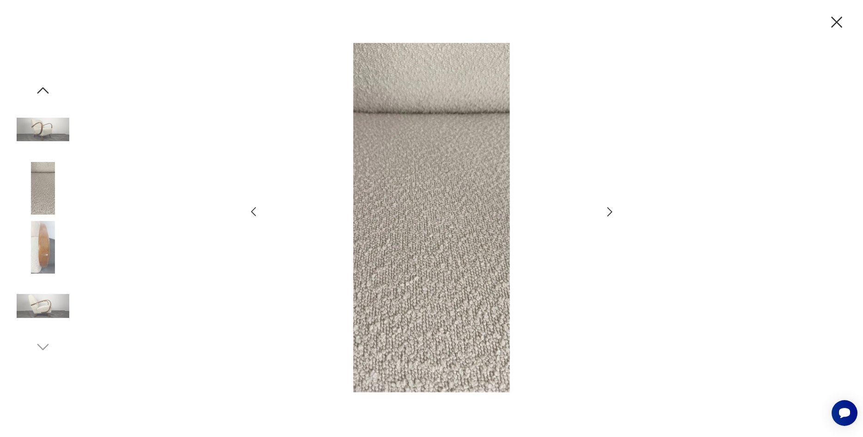
click at [611, 213] on icon "button" at bounding box center [609, 211] width 5 height 9
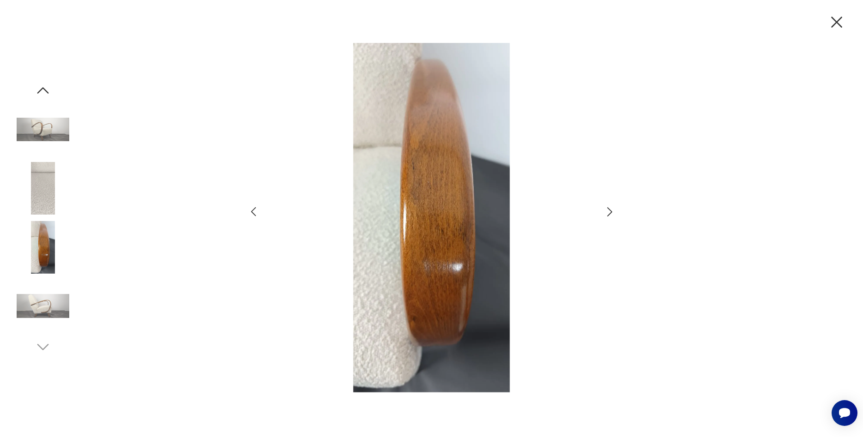
click at [613, 213] on icon "button" at bounding box center [609, 212] width 13 height 13
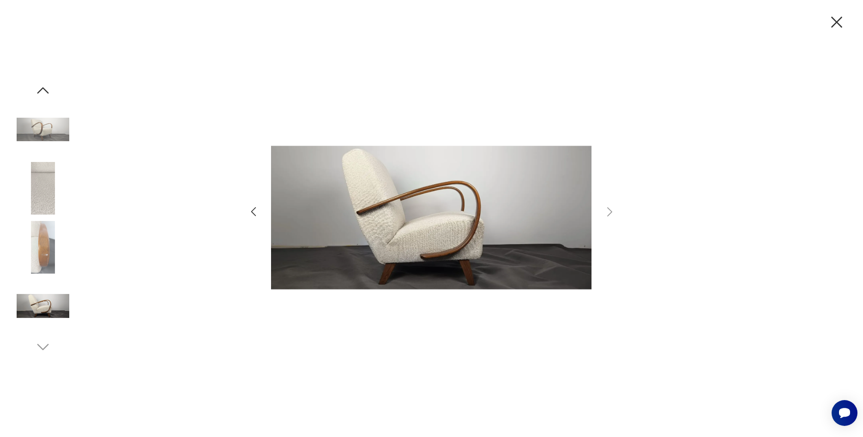
click at [836, 28] on icon "button" at bounding box center [836, 21] width 19 height 19
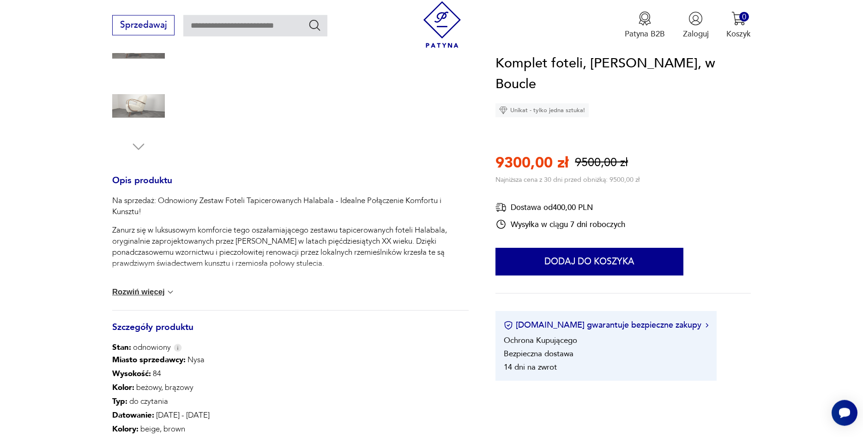
scroll to position [330, 0]
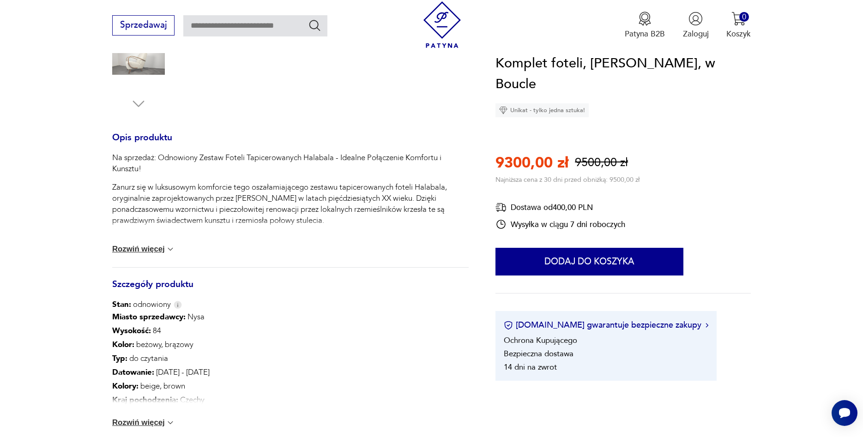
click at [171, 421] on img at bounding box center [170, 422] width 9 height 9
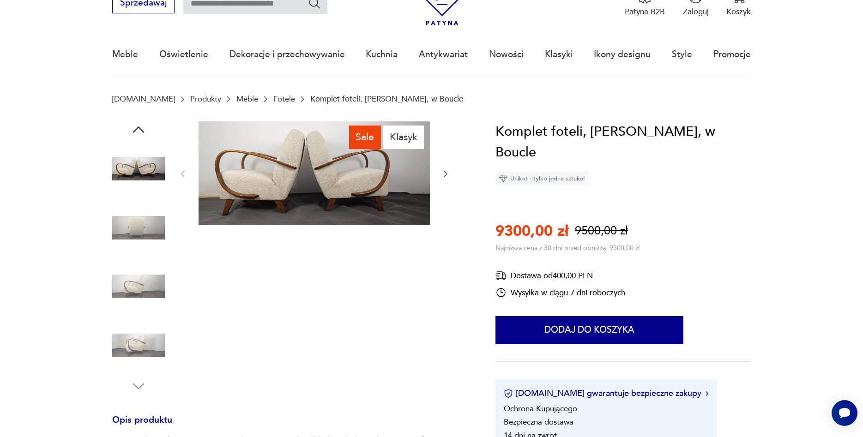
scroll to position [0, 0]
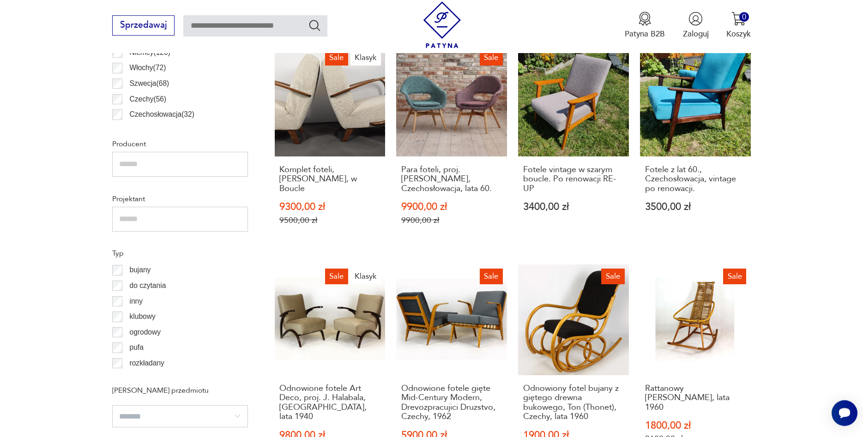
scroll to position [684, 0]
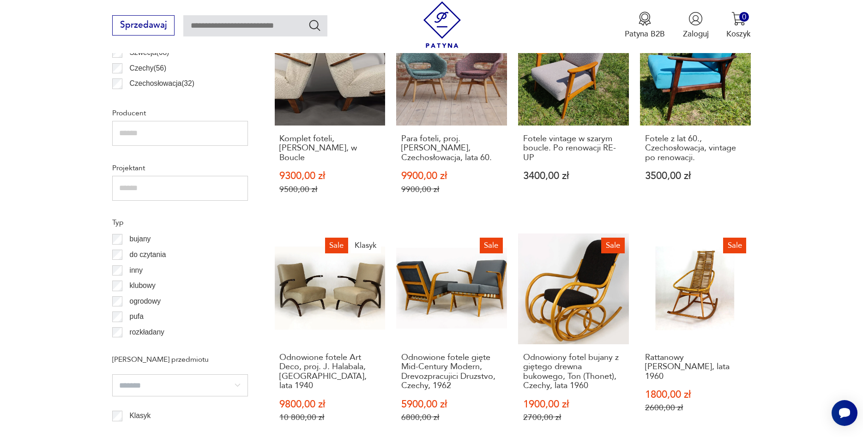
click at [215, 194] on input "text" at bounding box center [180, 188] width 136 height 25
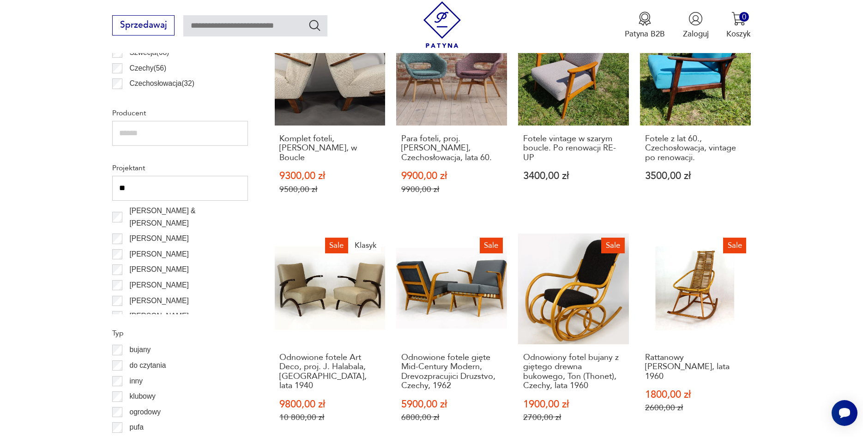
type input "*"
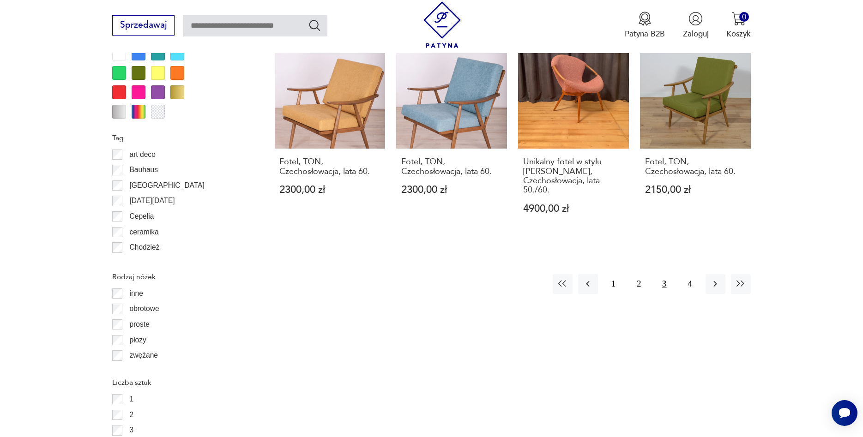
scroll to position [1344, 0]
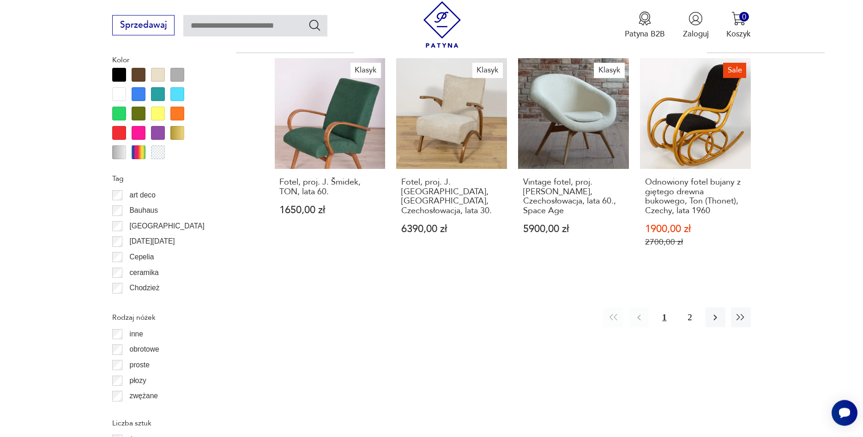
scroll to position [1108, 0]
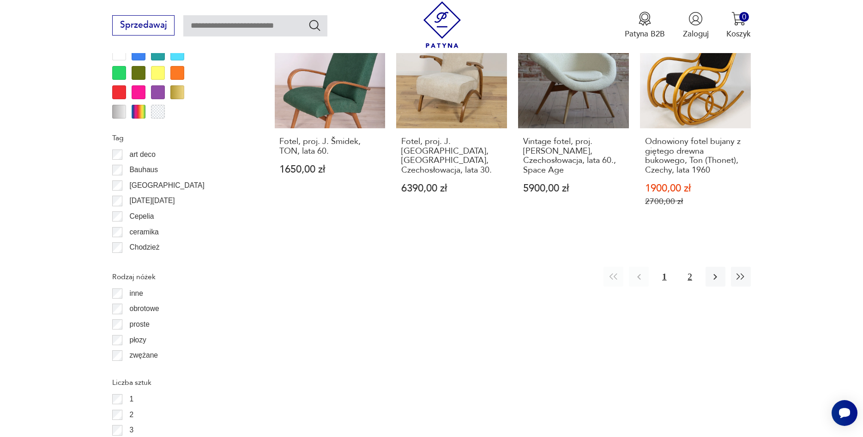
click at [689, 267] on button "2" at bounding box center [690, 277] width 20 height 20
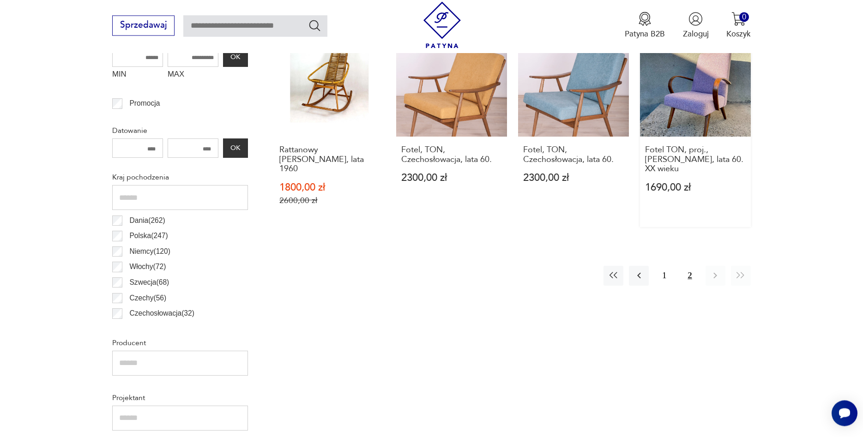
scroll to position [355, 0]
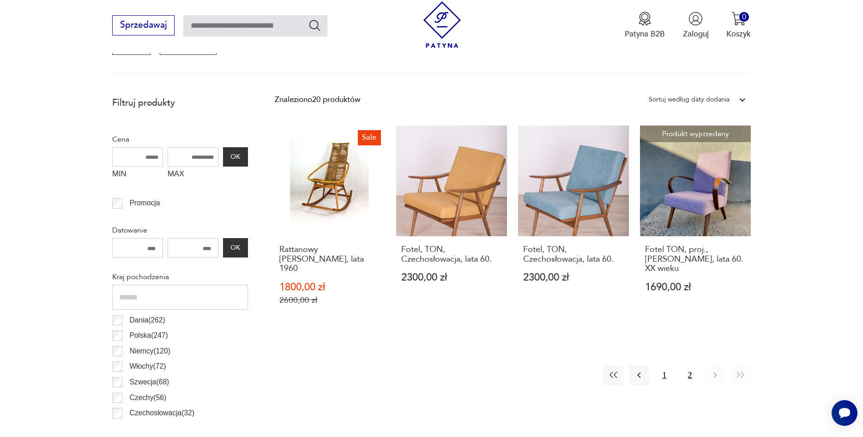
click at [665, 366] on button "1" at bounding box center [664, 376] width 20 height 20
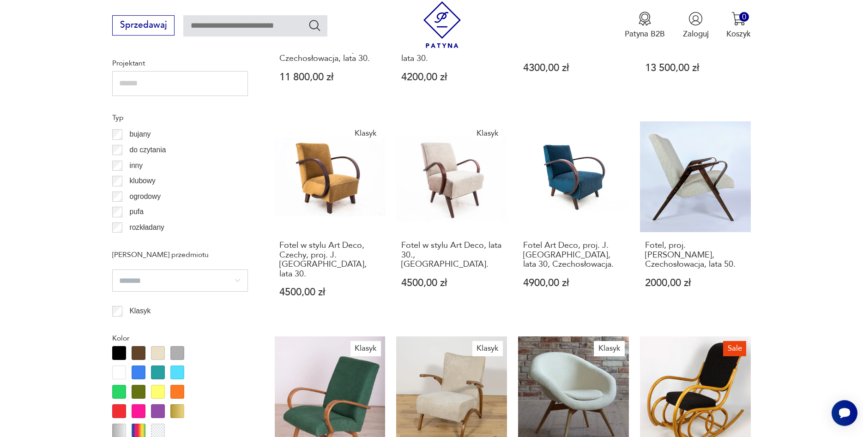
scroll to position [779, 0]
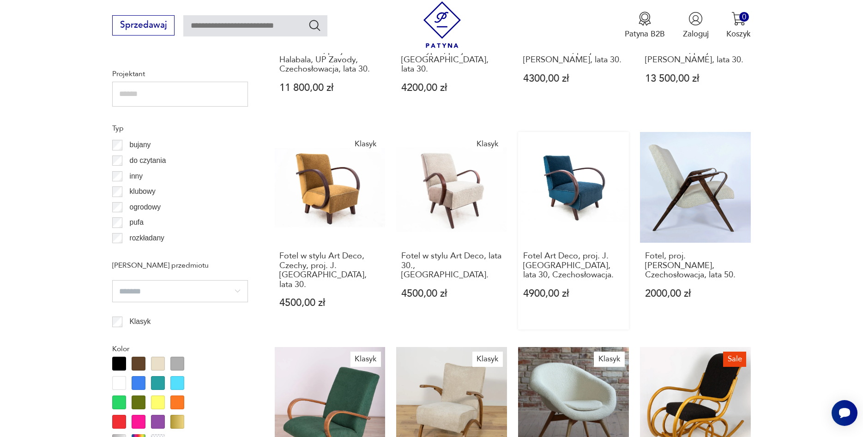
click at [578, 185] on link "Fotel Art Deco, proj. J. [GEOGRAPHIC_DATA], lata 30, Czechosłowacja. 4900,00 zł" at bounding box center [573, 231] width 111 height 198
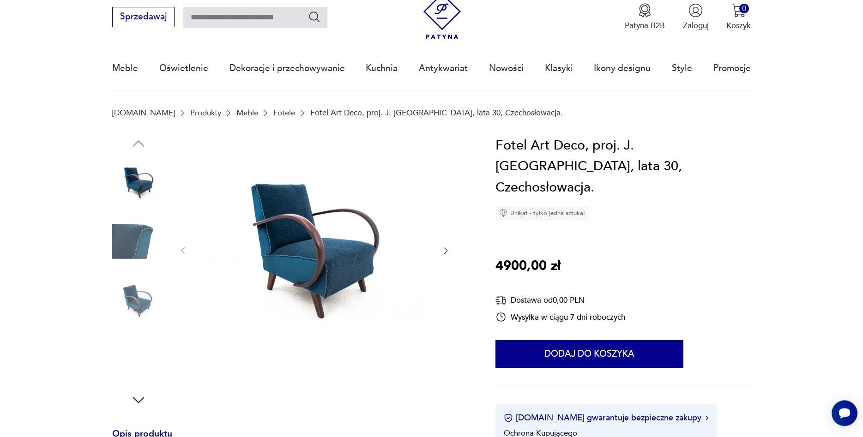
scroll to position [47, 0]
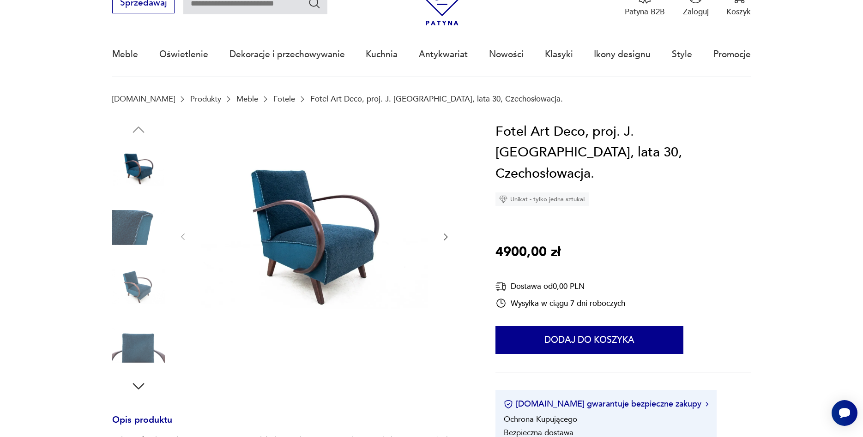
click at [447, 236] on icon "button" at bounding box center [445, 236] width 9 height 9
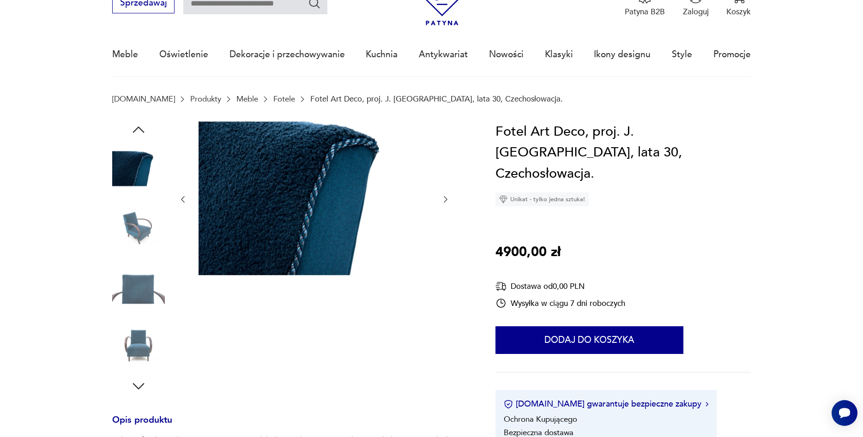
click at [447, 235] on div at bounding box center [314, 199] width 272 height 157
click at [449, 202] on icon "button" at bounding box center [445, 199] width 9 height 9
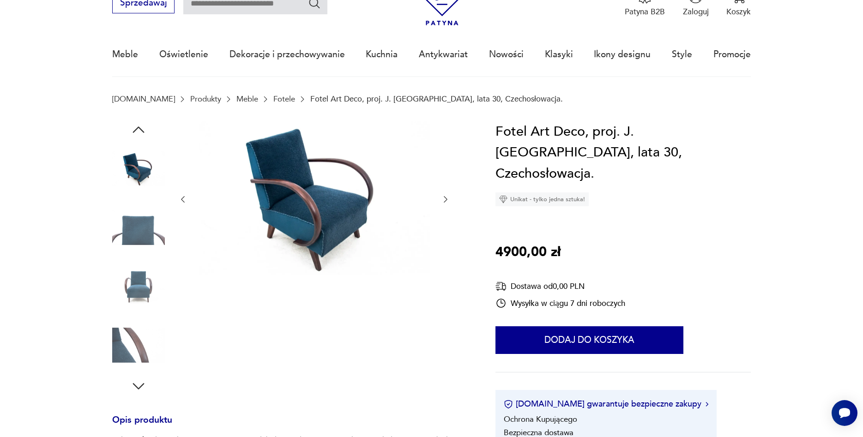
click at [449, 202] on icon "button" at bounding box center [445, 199] width 9 height 9
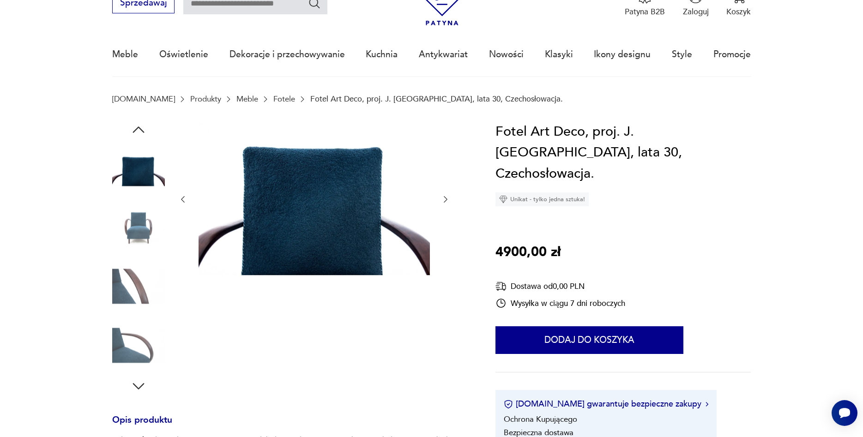
click at [449, 202] on icon "button" at bounding box center [445, 199] width 9 height 9
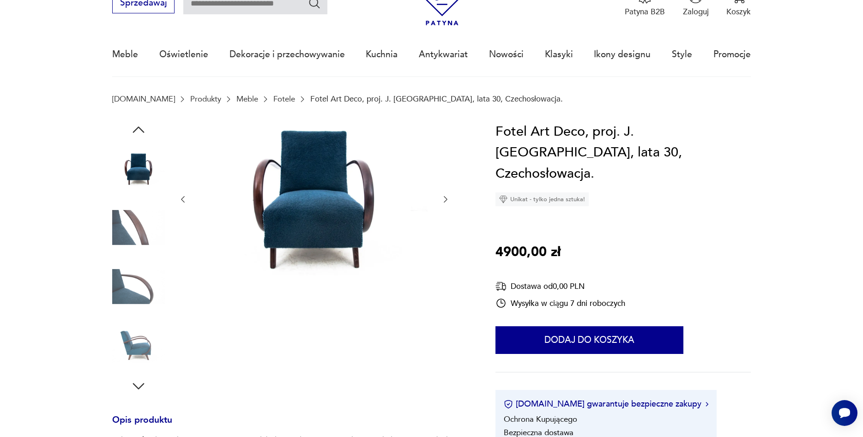
click at [449, 202] on icon "button" at bounding box center [445, 199] width 9 height 9
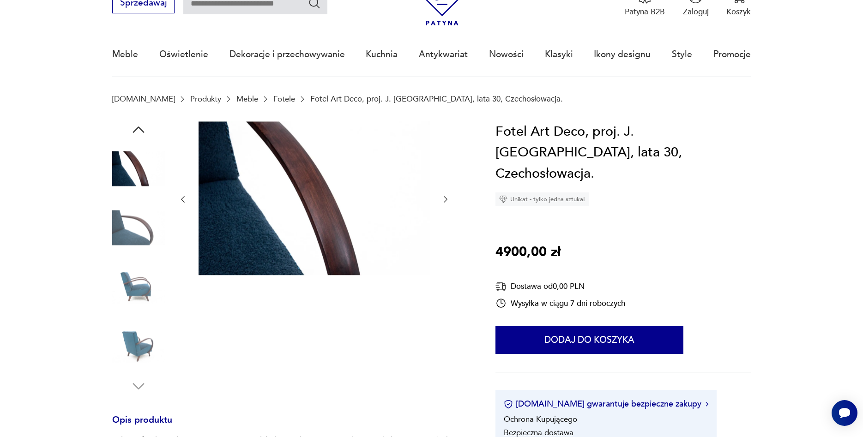
click at [447, 204] on icon "button" at bounding box center [445, 199] width 9 height 9
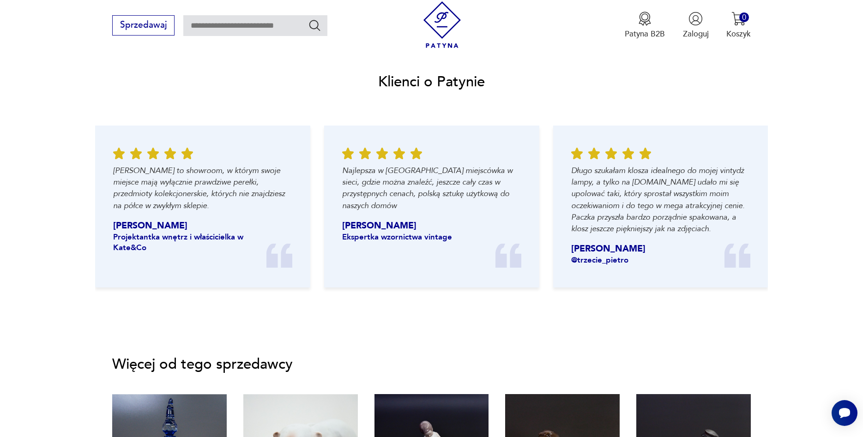
scroll to position [1178, 0]
